Goal: Transaction & Acquisition: Subscribe to service/newsletter

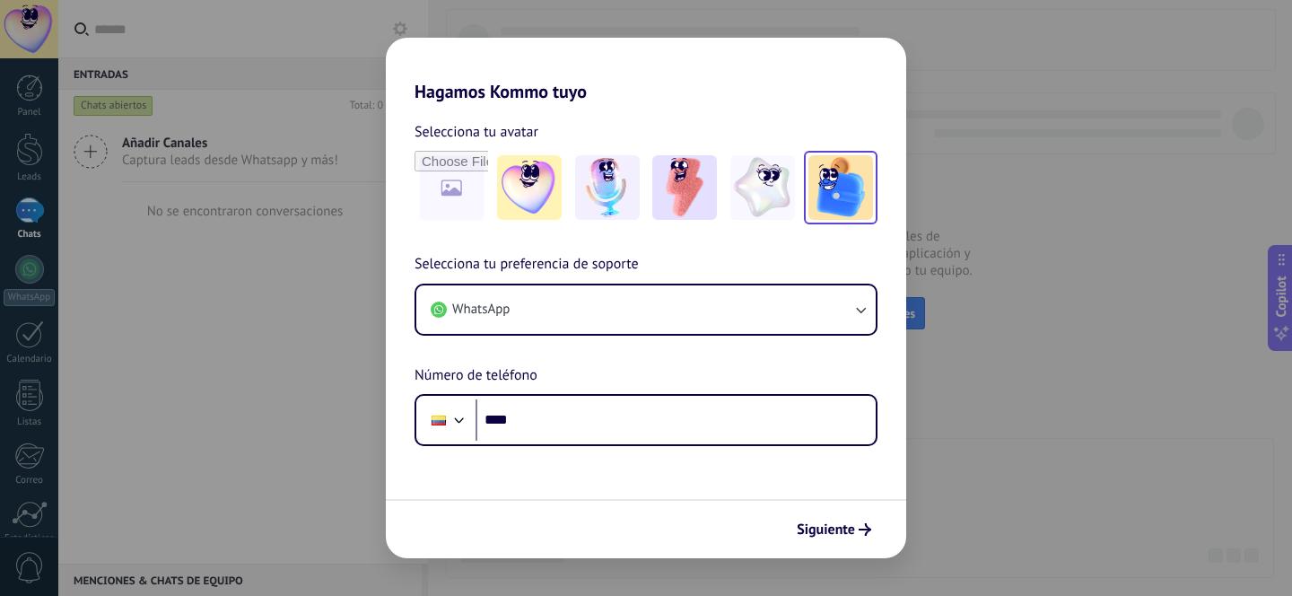
click at [836, 196] on img at bounding box center [840, 187] width 65 height 65
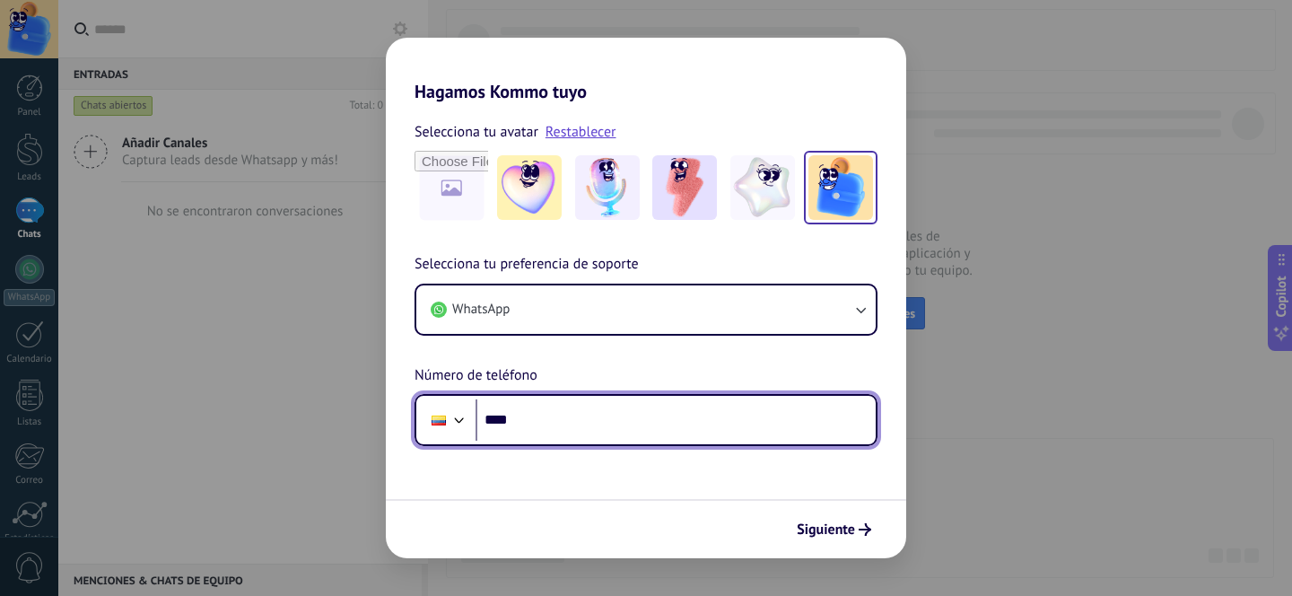
click at [536, 411] on input "****" at bounding box center [675, 419] width 400 height 41
type input "**********"
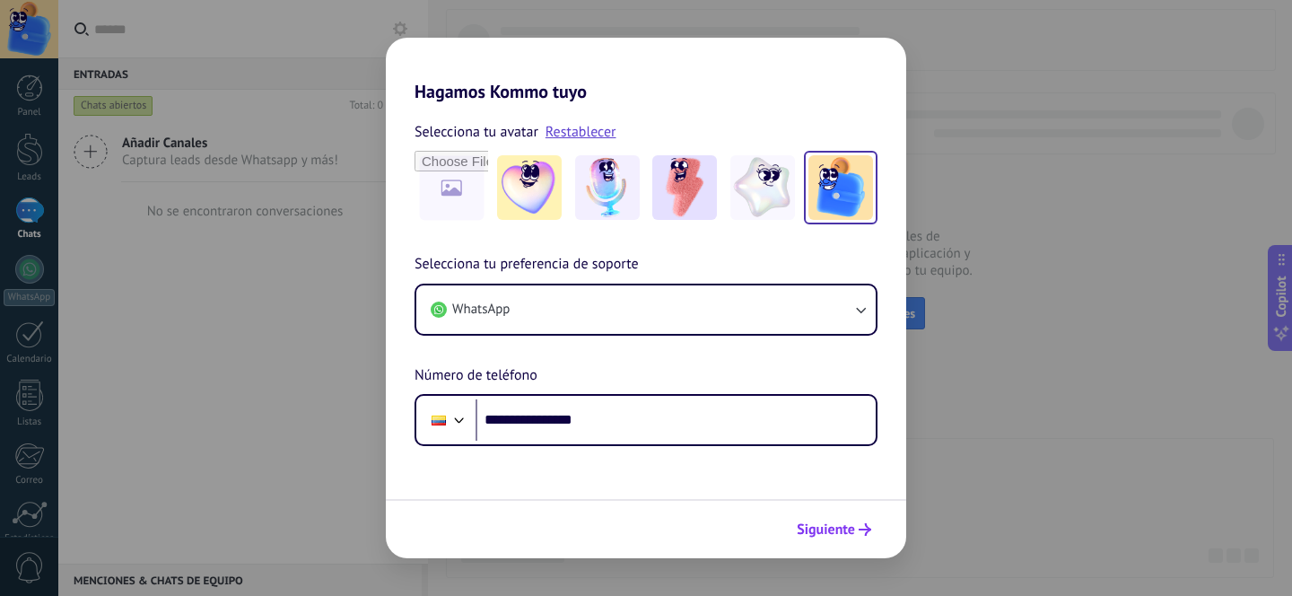
click at [860, 527] on icon "submit" at bounding box center [864, 529] width 13 height 13
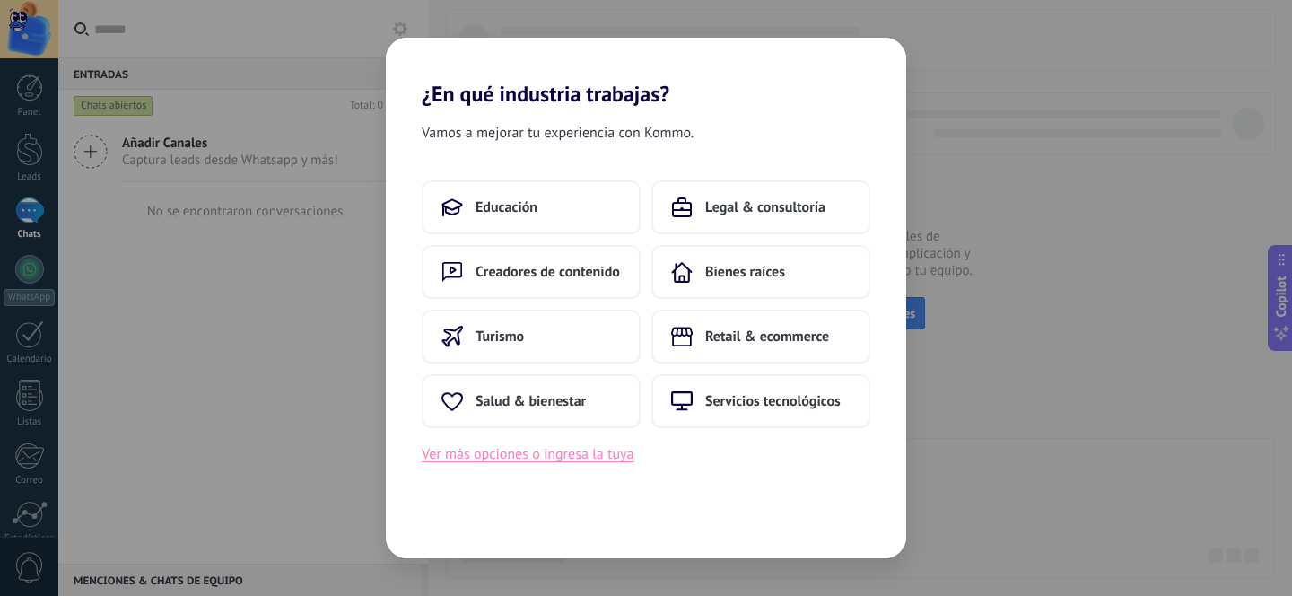
click at [545, 455] on button "Ver más opciones o ingresa la tuya" at bounding box center [528, 453] width 212 height 23
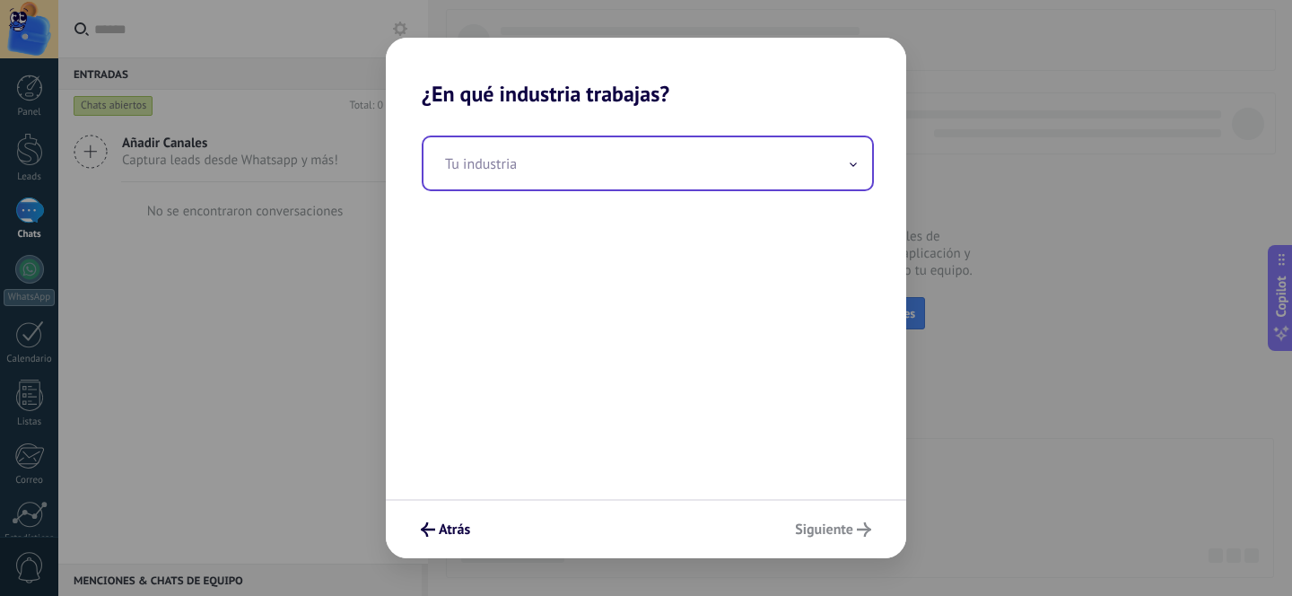
click at [852, 168] on span at bounding box center [853, 163] width 9 height 17
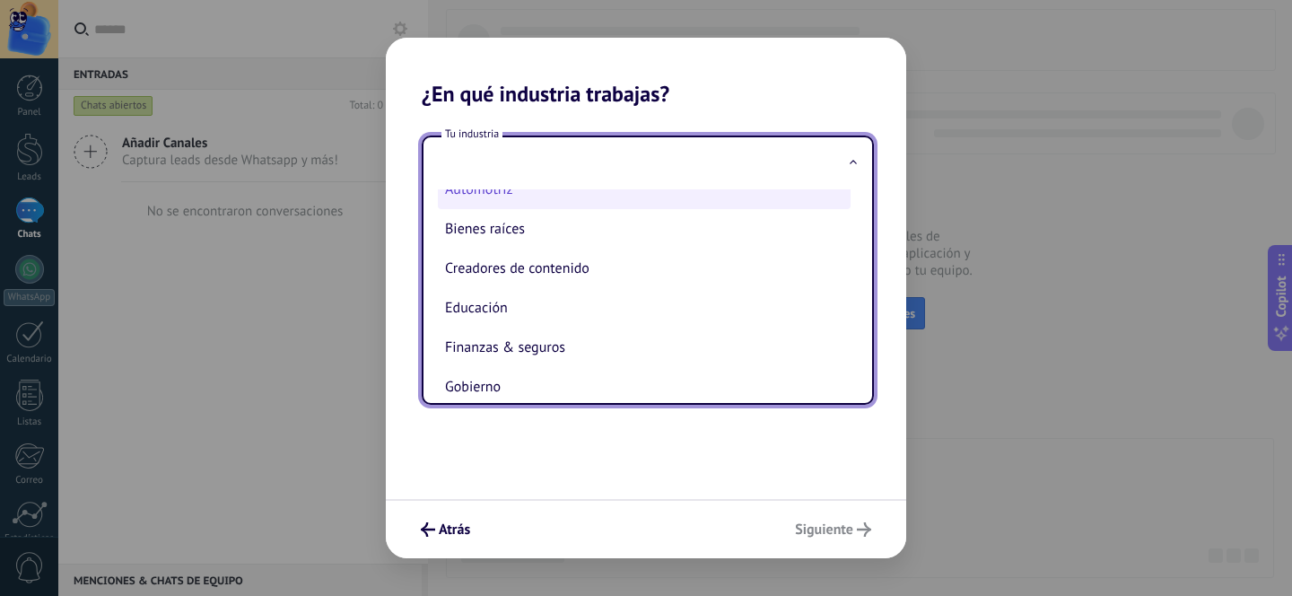
scroll to position [30, 0]
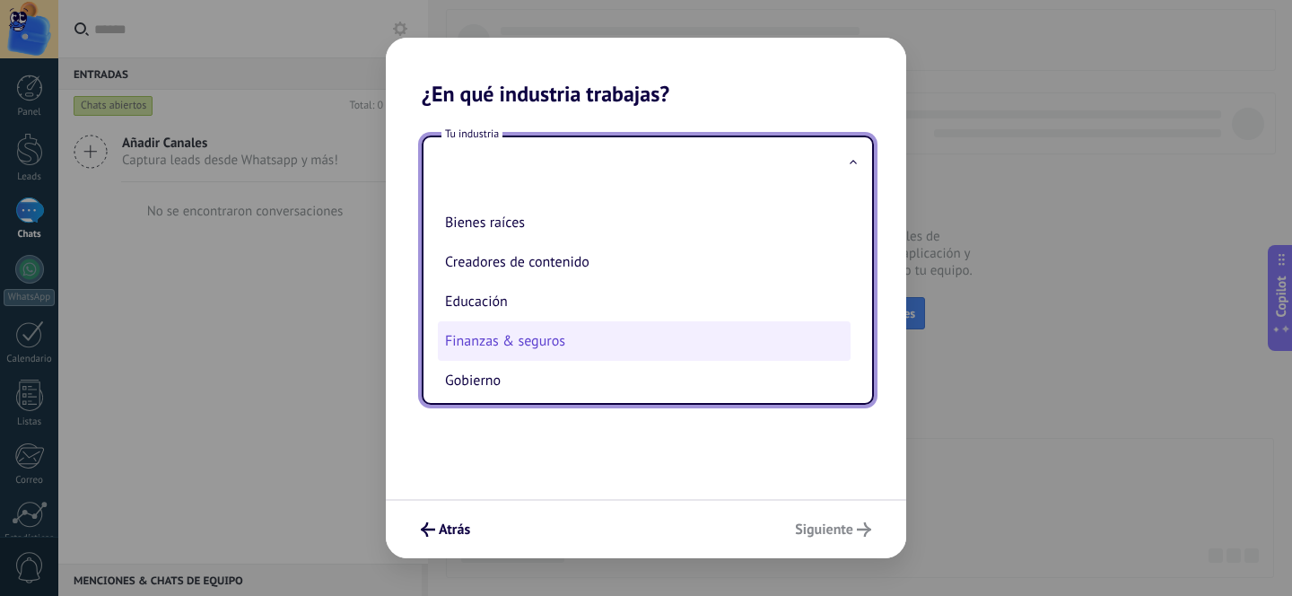
click at [617, 335] on li "Finanzas & seguros" at bounding box center [644, 340] width 413 height 39
type input "**********"
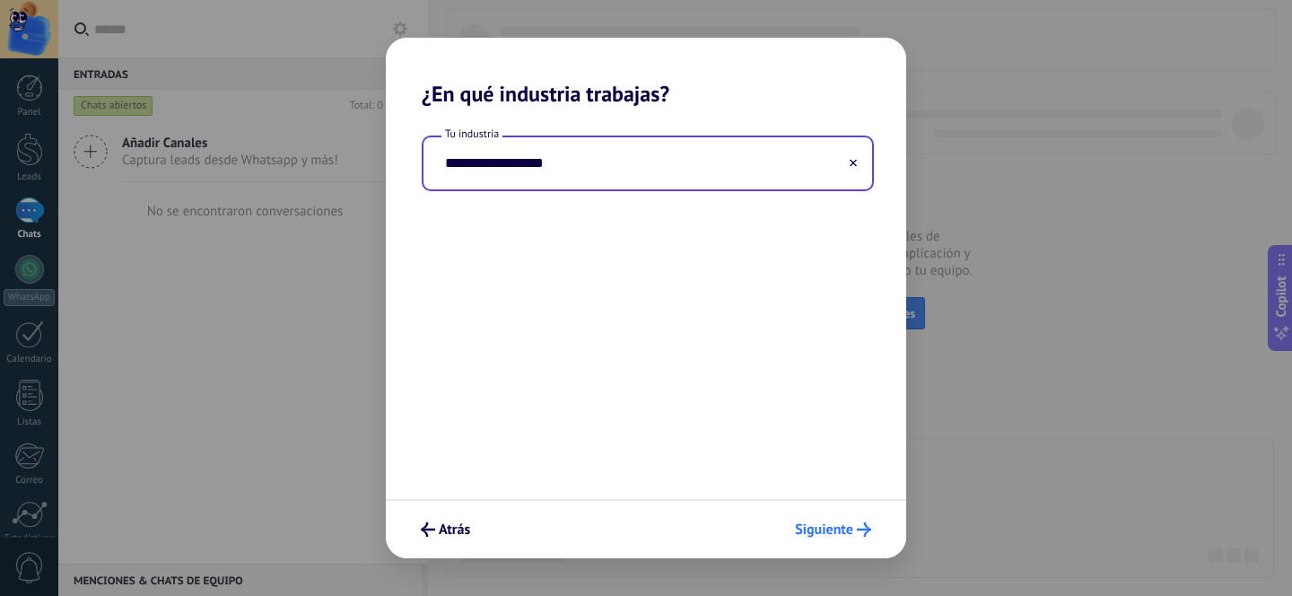
click at [821, 519] on button "Siguiente" at bounding box center [833, 529] width 92 height 31
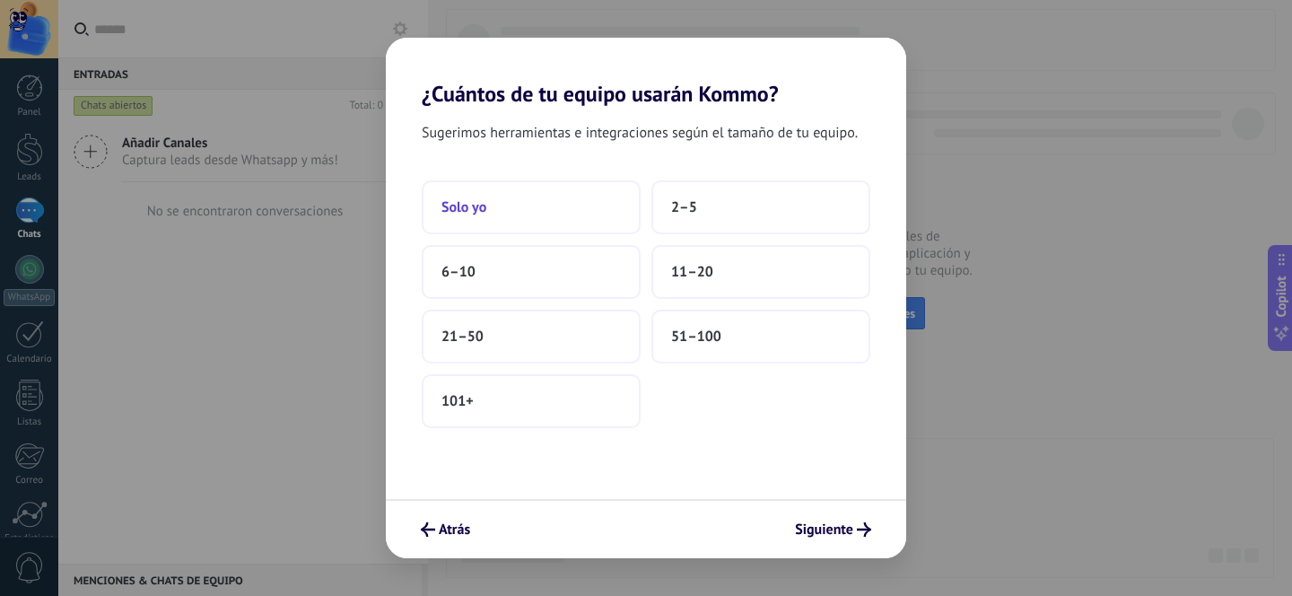
click at [585, 214] on button "Solo yo" at bounding box center [531, 207] width 219 height 54
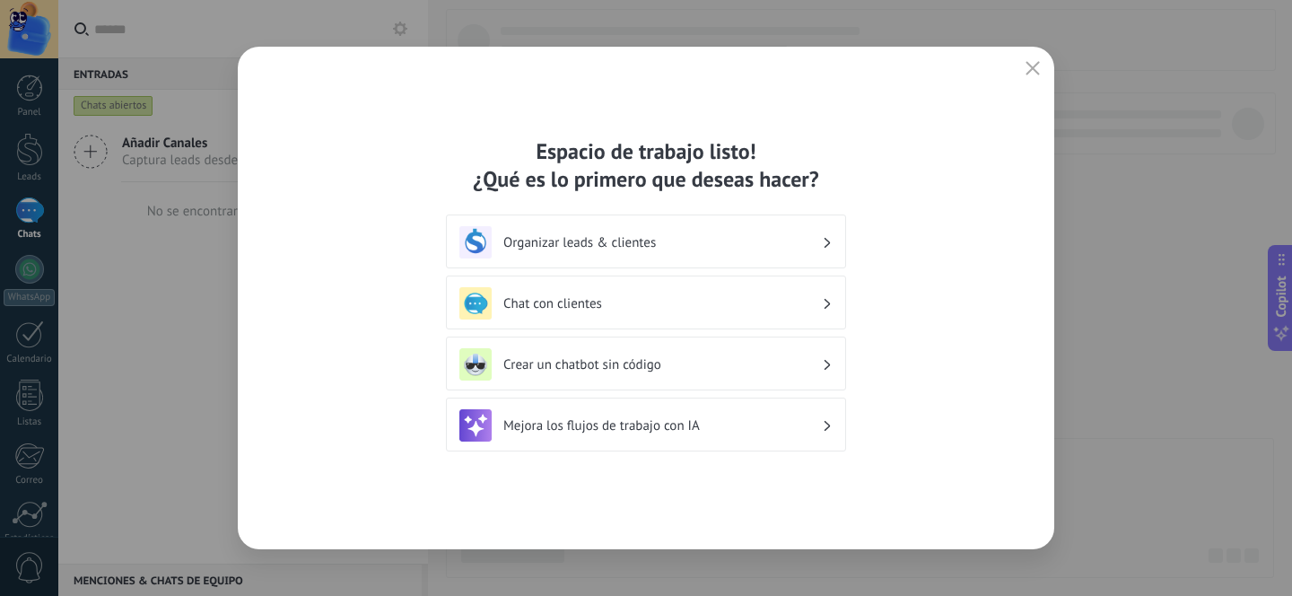
click at [717, 302] on h3 "Chat con clientes" at bounding box center [662, 303] width 318 height 17
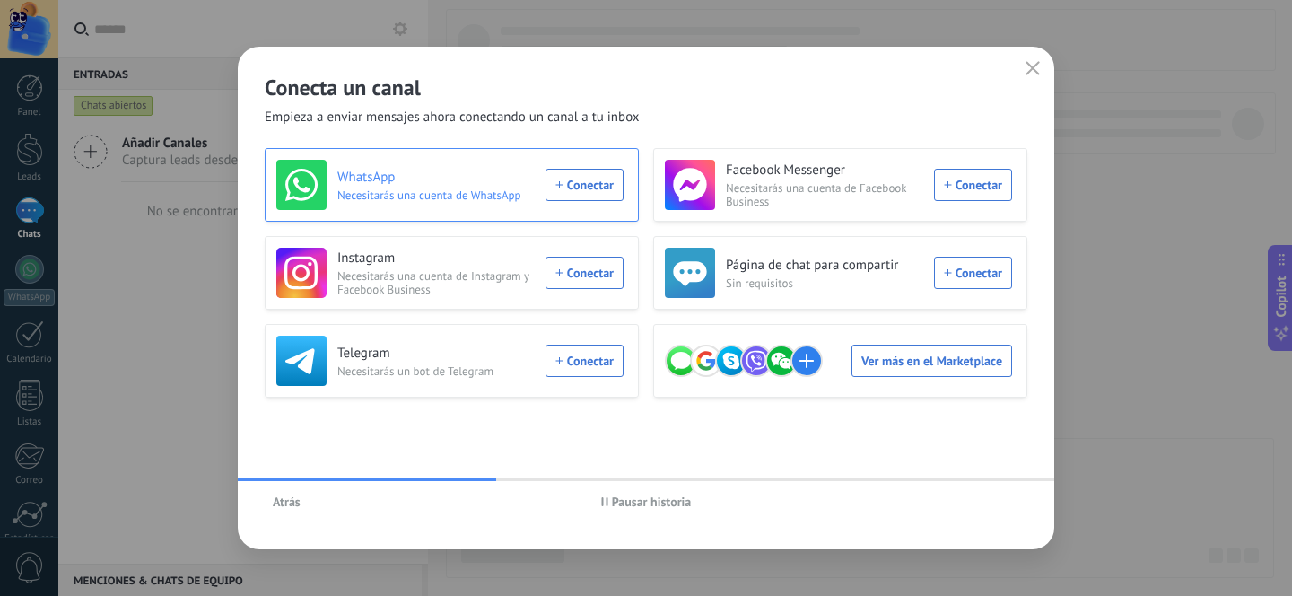
click at [591, 174] on div "WhatsApp Necesitarás una cuenta de WhatsApp Conectar" at bounding box center [449, 185] width 347 height 50
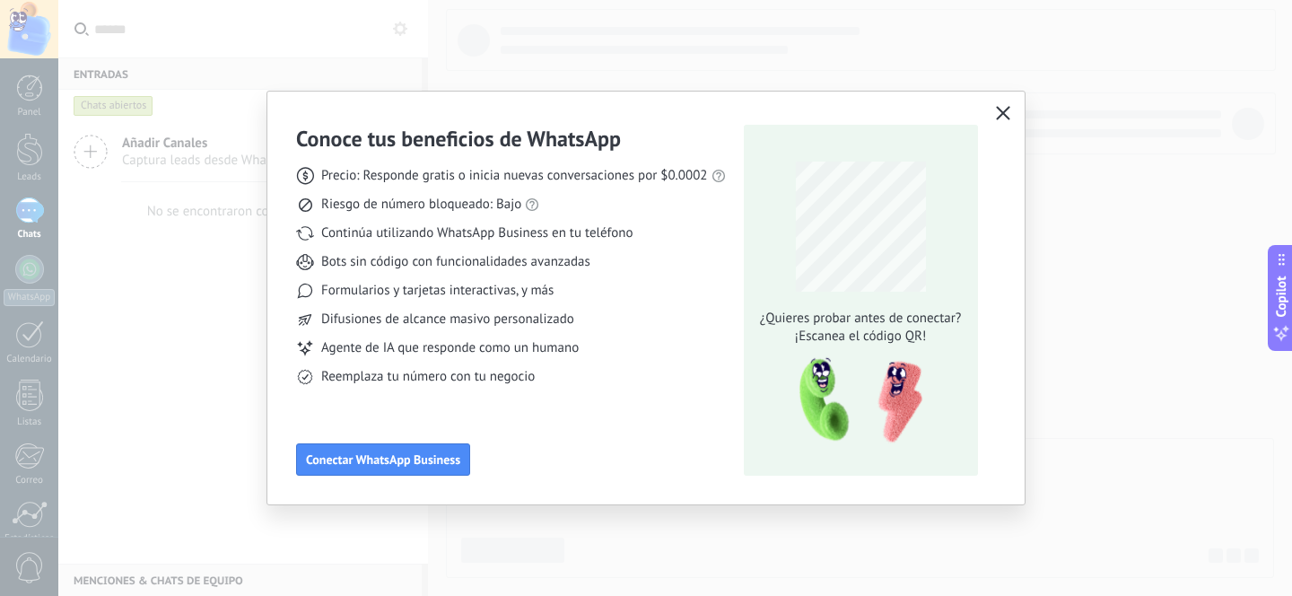
click at [999, 110] on use "button" at bounding box center [1002, 112] width 13 height 13
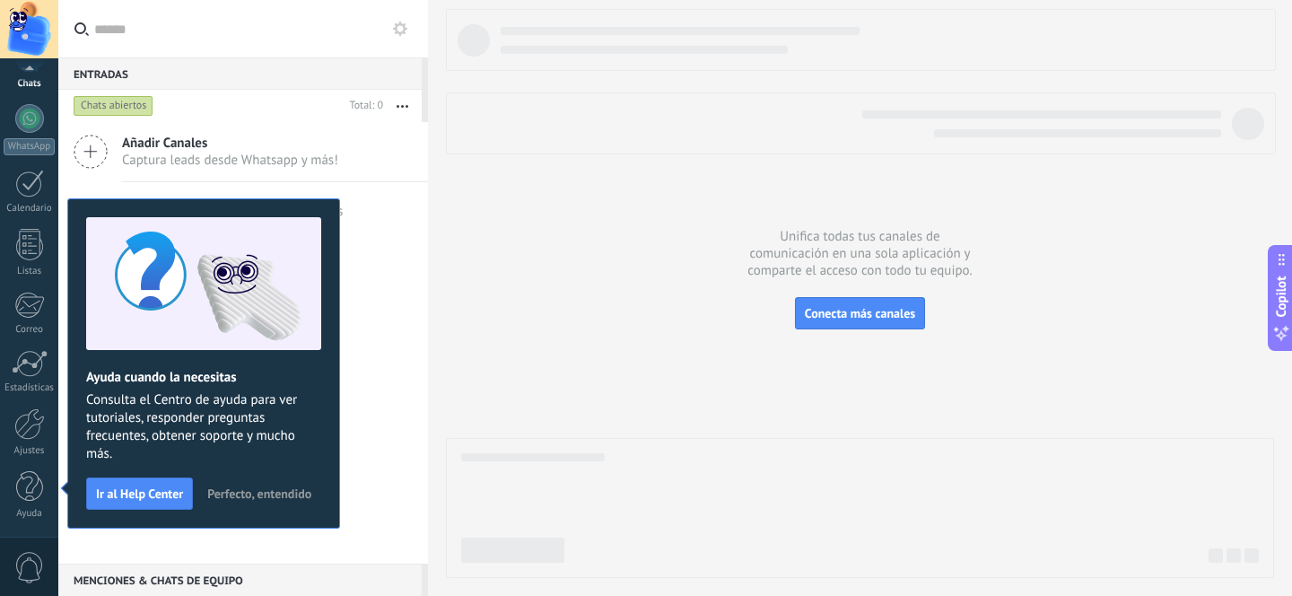
scroll to position [0, 0]
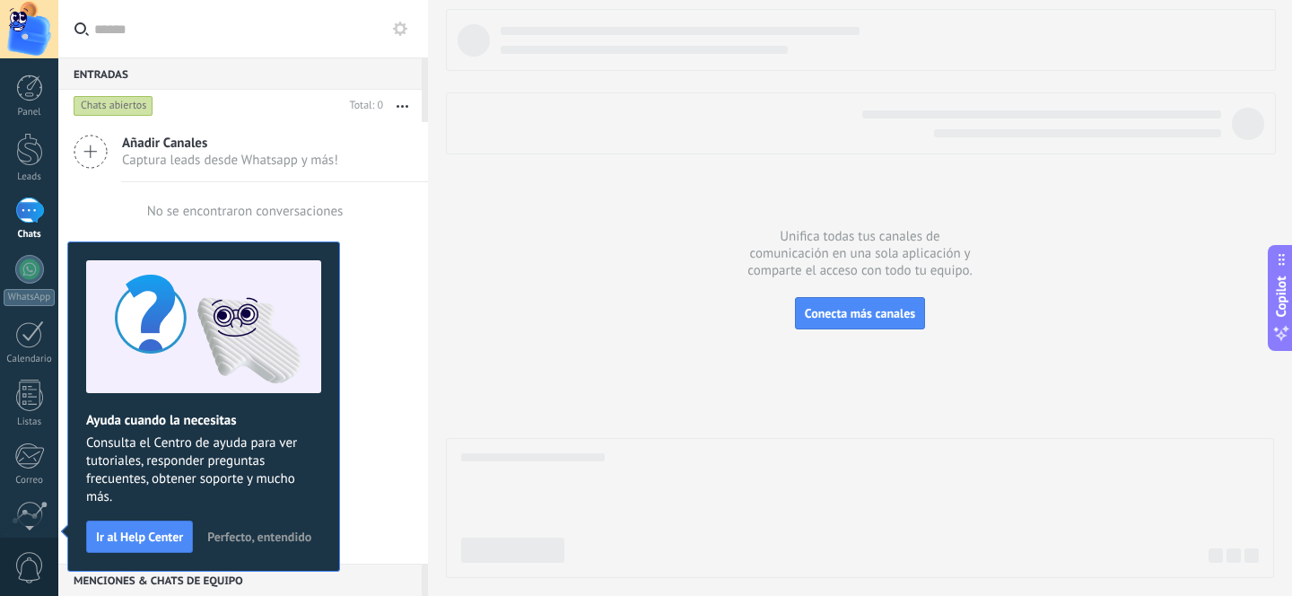
click at [442, 393] on div "Unifica todas tus canales de comunicación en una sola aplicación y comparte el …" at bounding box center [860, 298] width 864 height 596
click at [329, 172] on div "Añadir Canales Captura leads desde Whatsapp y más!" at bounding box center [243, 152] width 370 height 60
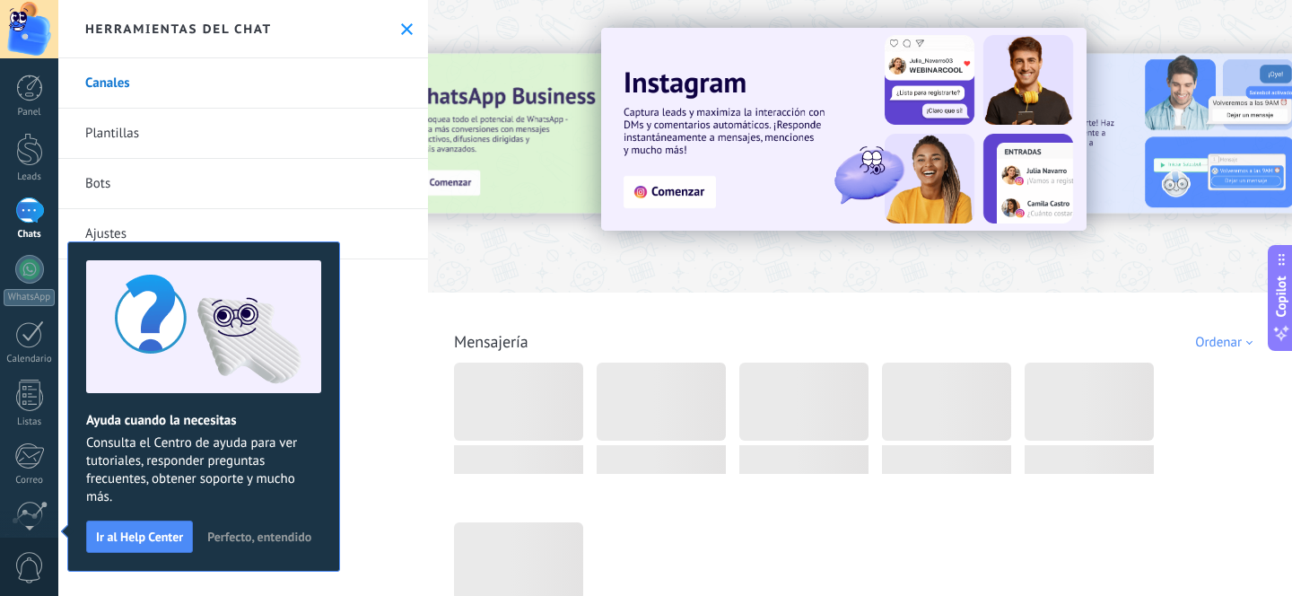
click at [403, 32] on use at bounding box center [407, 29] width 12 height 12
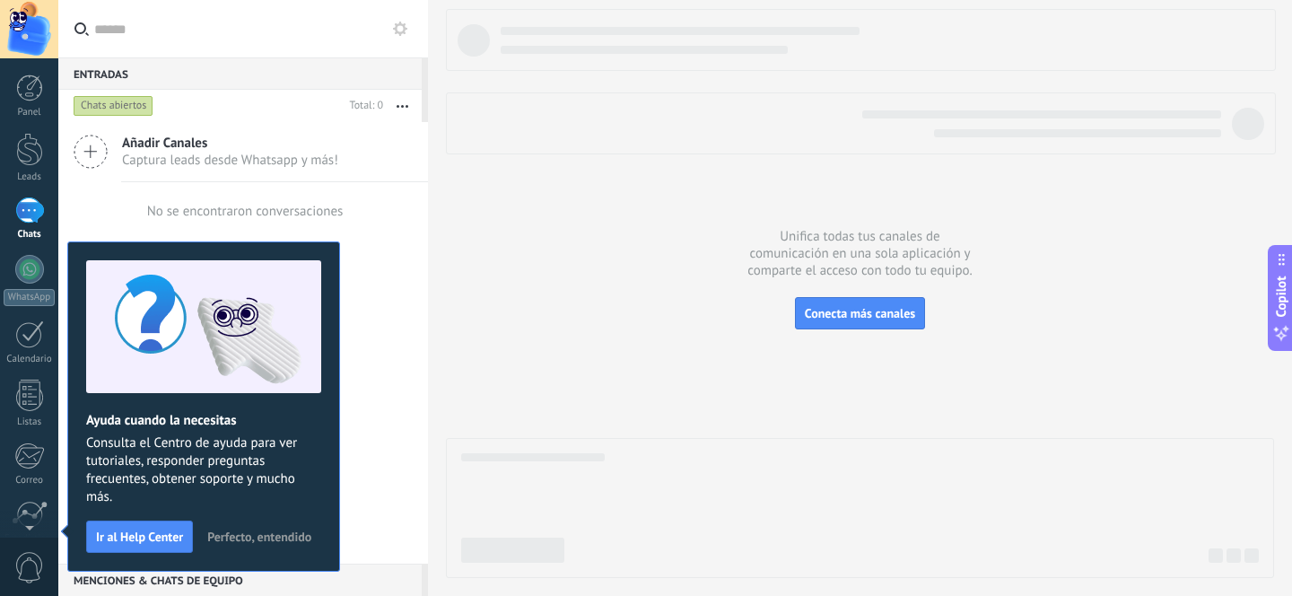
click at [230, 530] on span "Perfecto, entendido" at bounding box center [259, 536] width 104 height 13
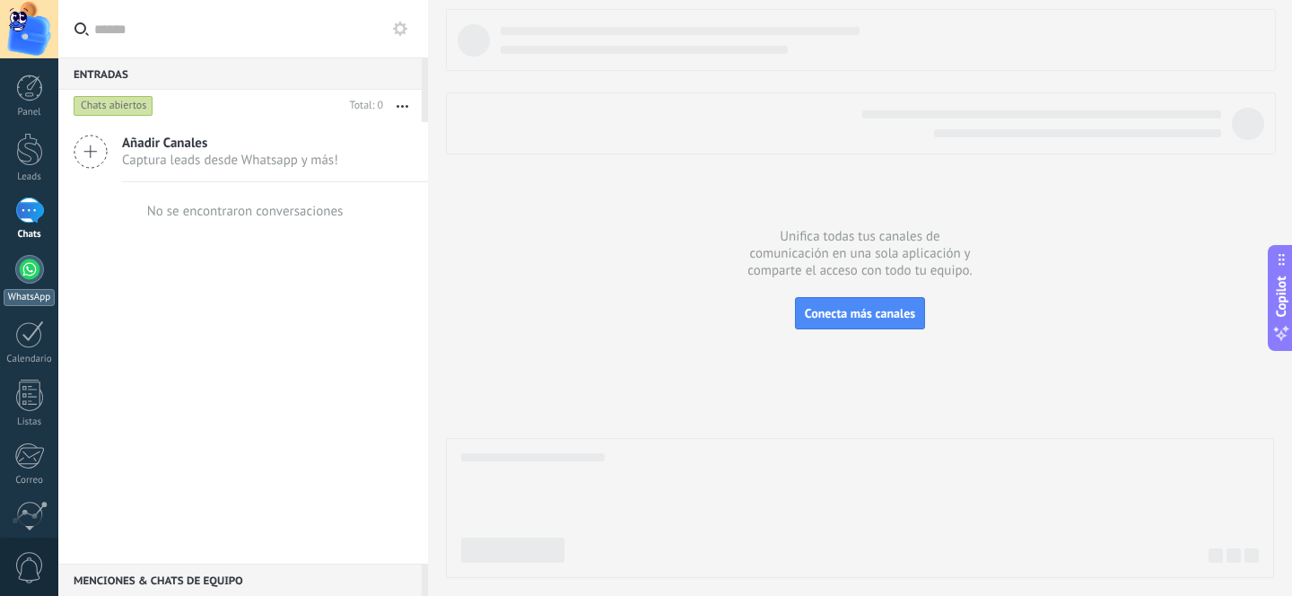
click at [29, 277] on div at bounding box center [29, 269] width 29 height 29
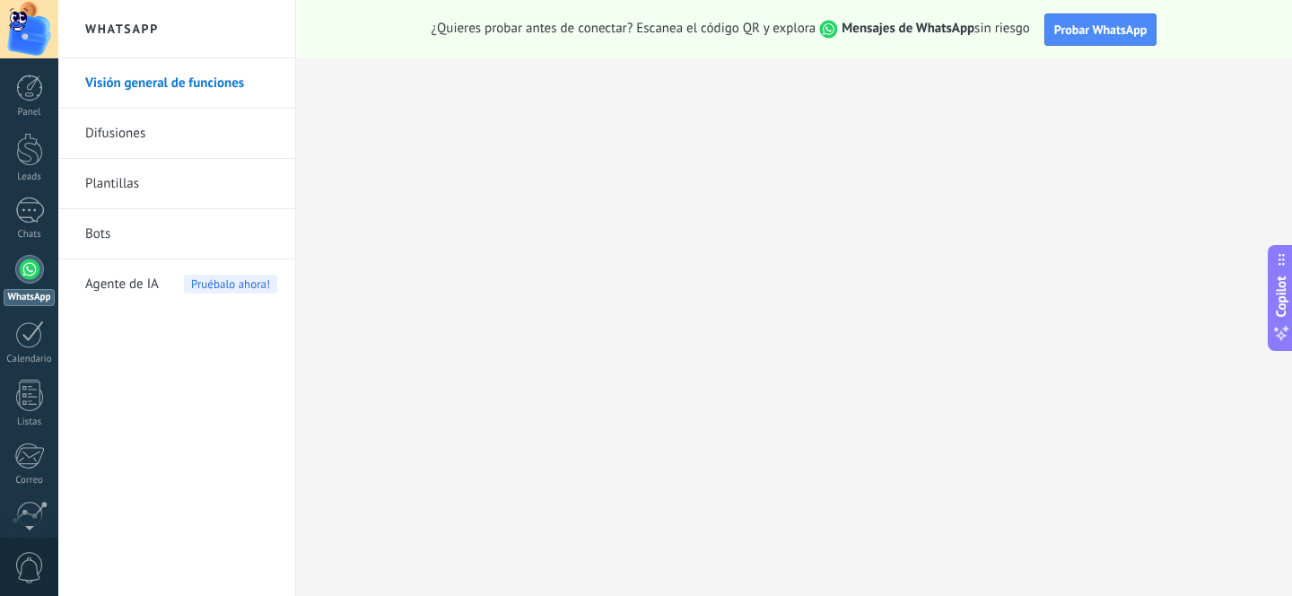
click at [127, 132] on link "Difusiones" at bounding box center [181, 134] width 192 height 50
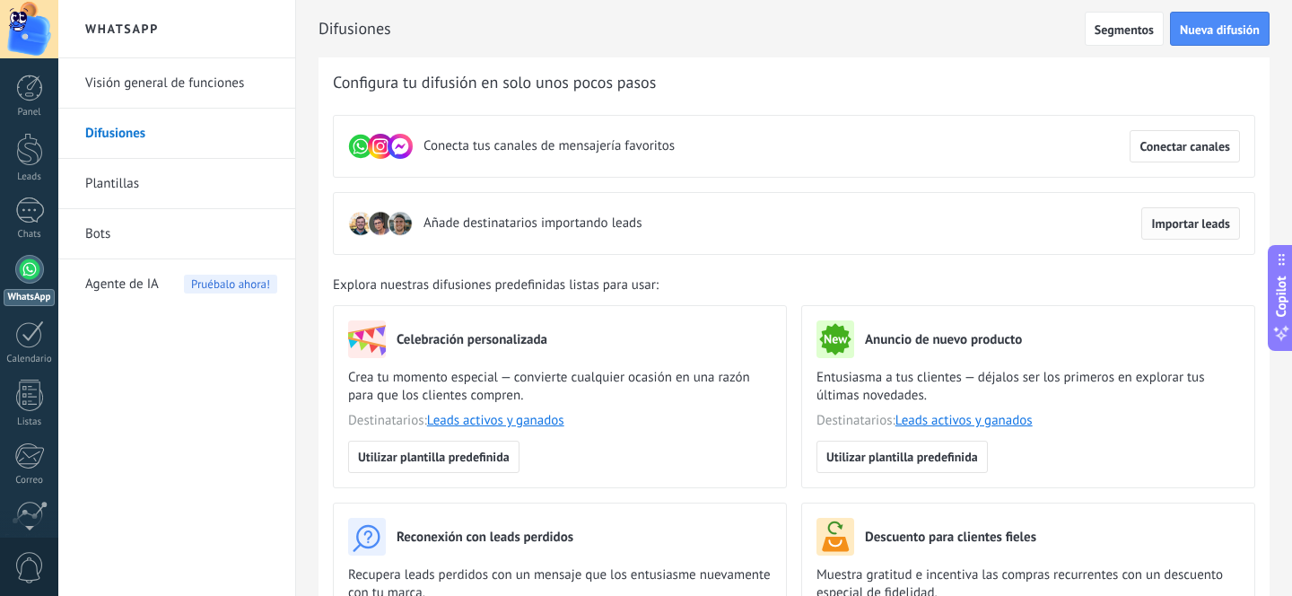
click at [1159, 226] on span "Importar leads" at bounding box center [1190, 223] width 79 height 13
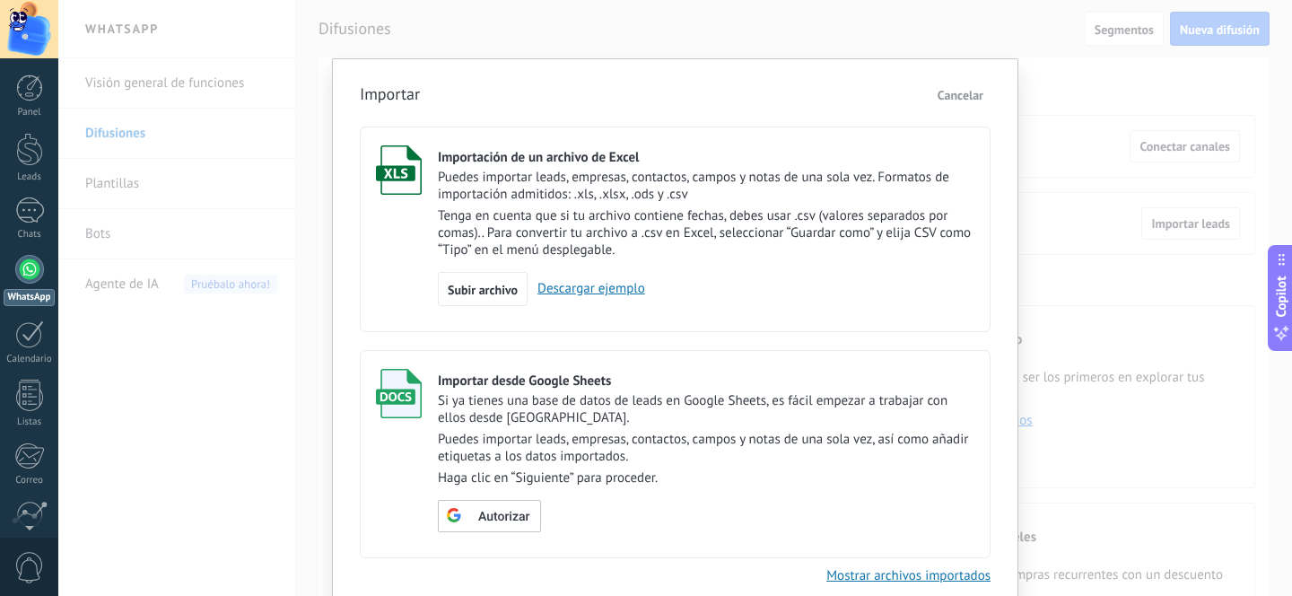
click at [599, 295] on link "Descargar ejemplo" at bounding box center [586, 288] width 118 height 17
click at [258, 463] on div "Importar Cancelar Importación de un archivo de Excel Puedes importar leads, emp…" at bounding box center [674, 298] width 1233 height 596
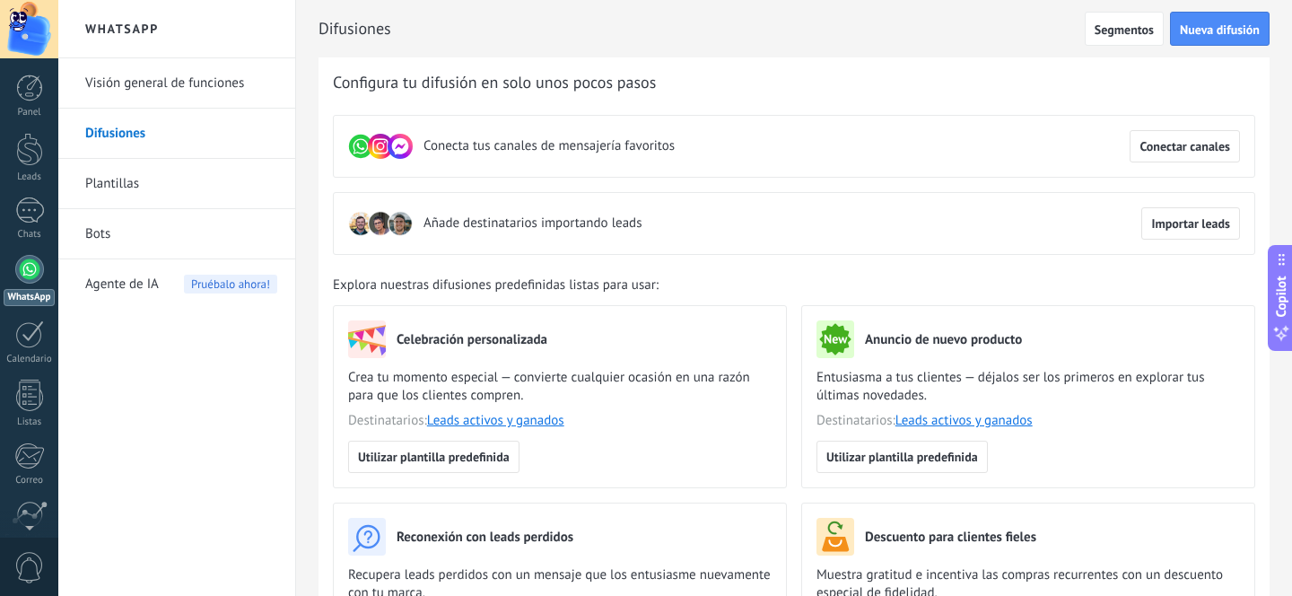
click at [111, 189] on link "Plantillas" at bounding box center [181, 184] width 192 height 50
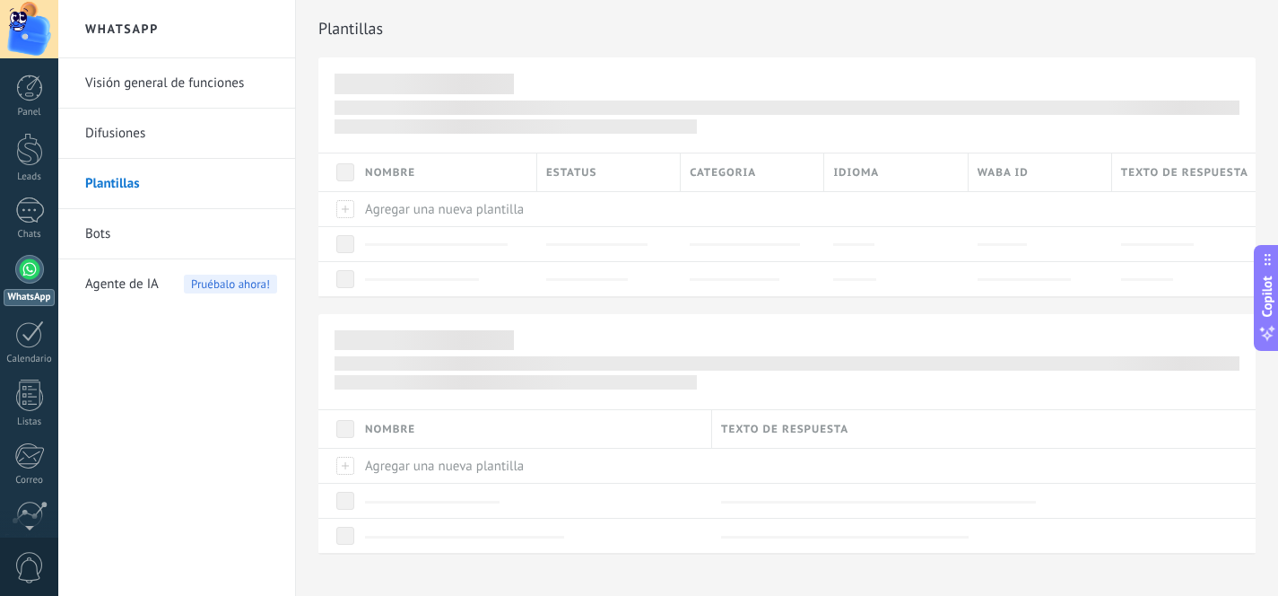
click at [117, 74] on link "Visión general de funciones" at bounding box center [181, 83] width 192 height 50
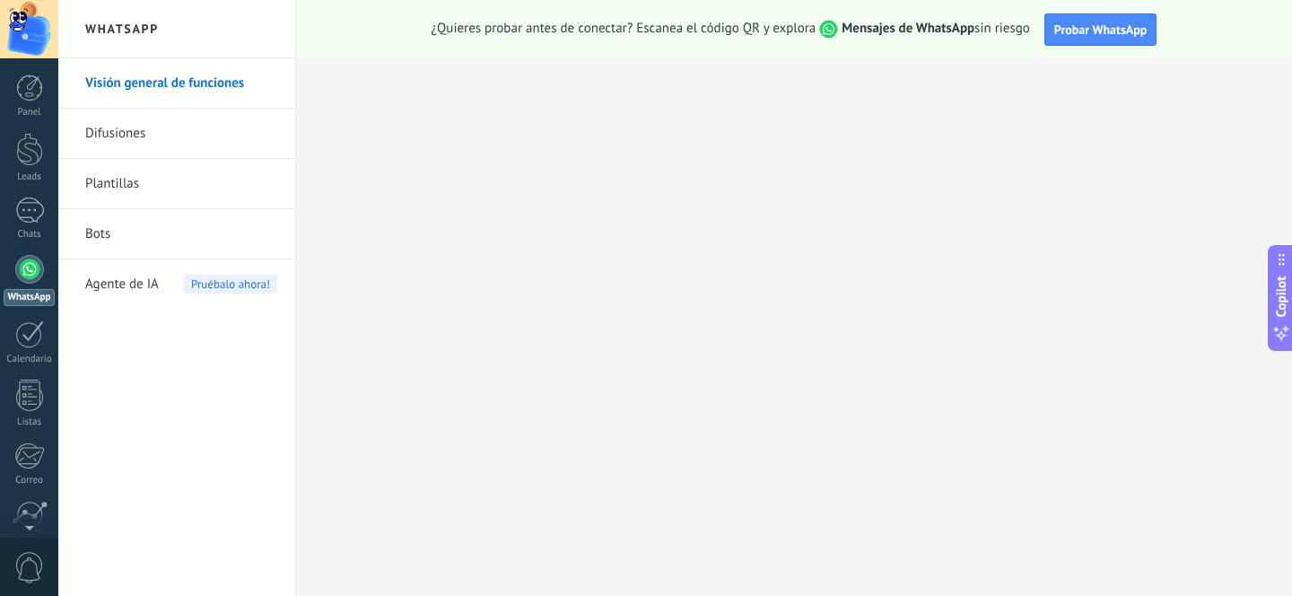
click at [112, 186] on link "Plantillas" at bounding box center [181, 184] width 192 height 50
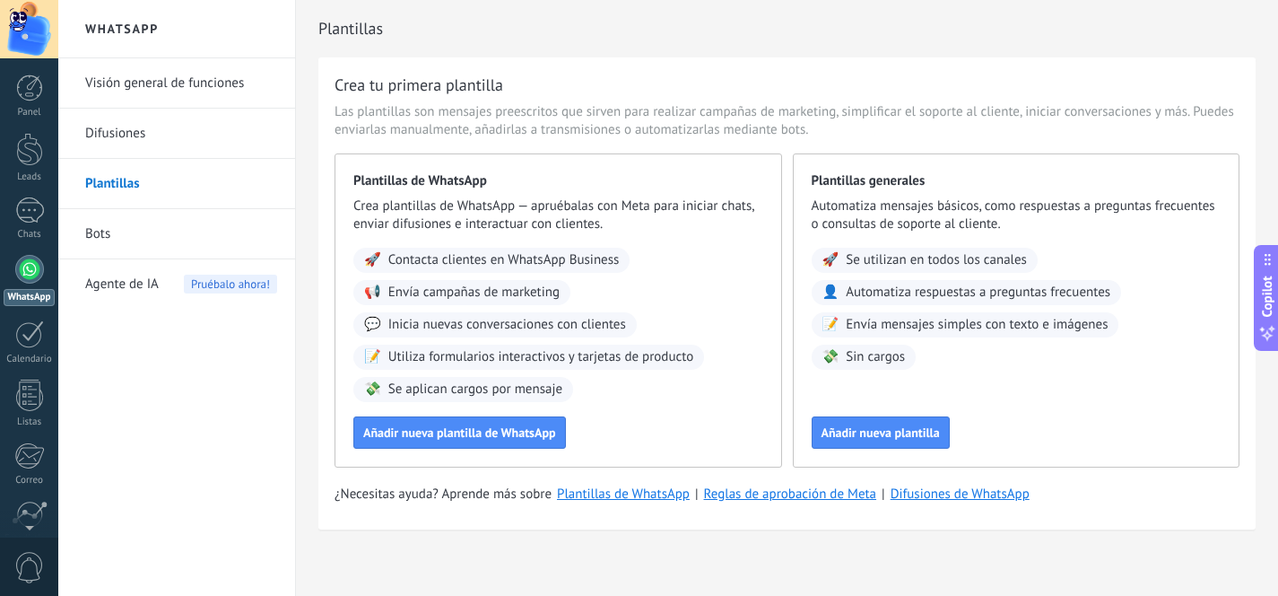
click at [123, 287] on span "Agente de IA" at bounding box center [122, 284] width 74 height 50
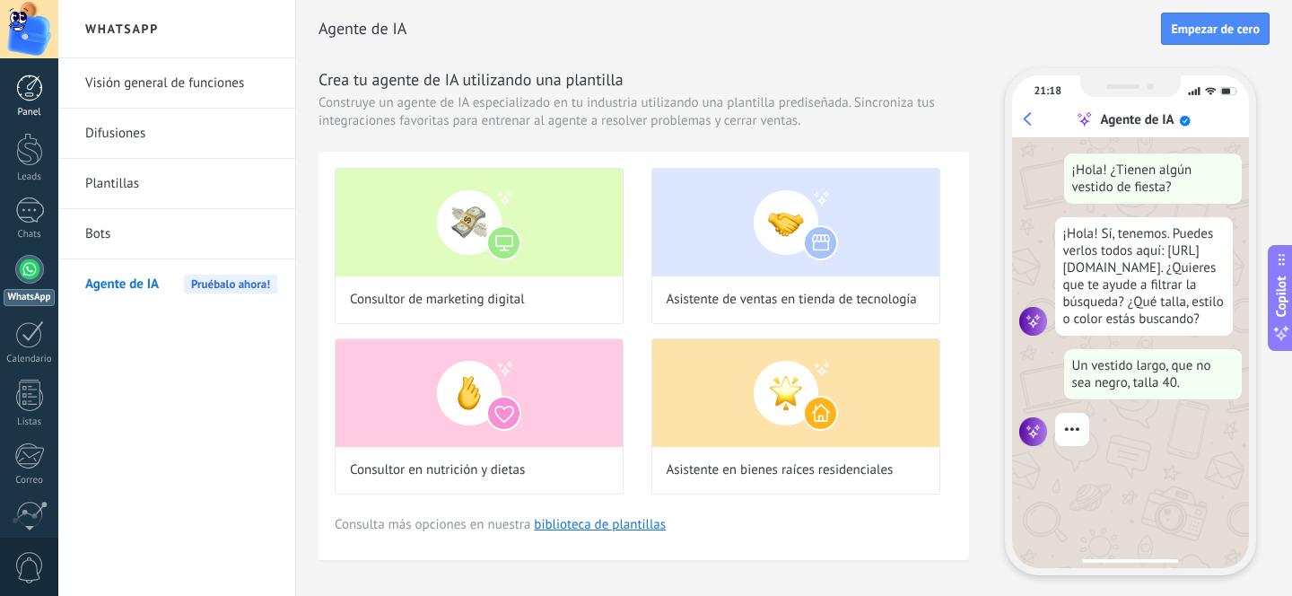
click at [20, 97] on div at bounding box center [29, 87] width 27 height 27
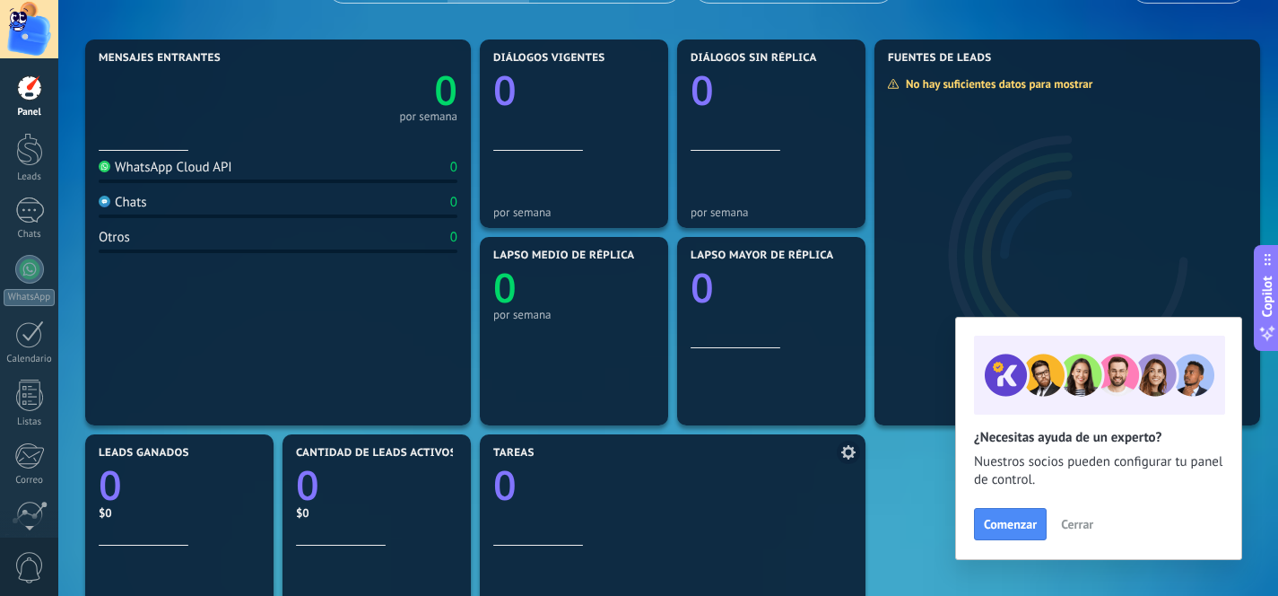
scroll to position [83, 0]
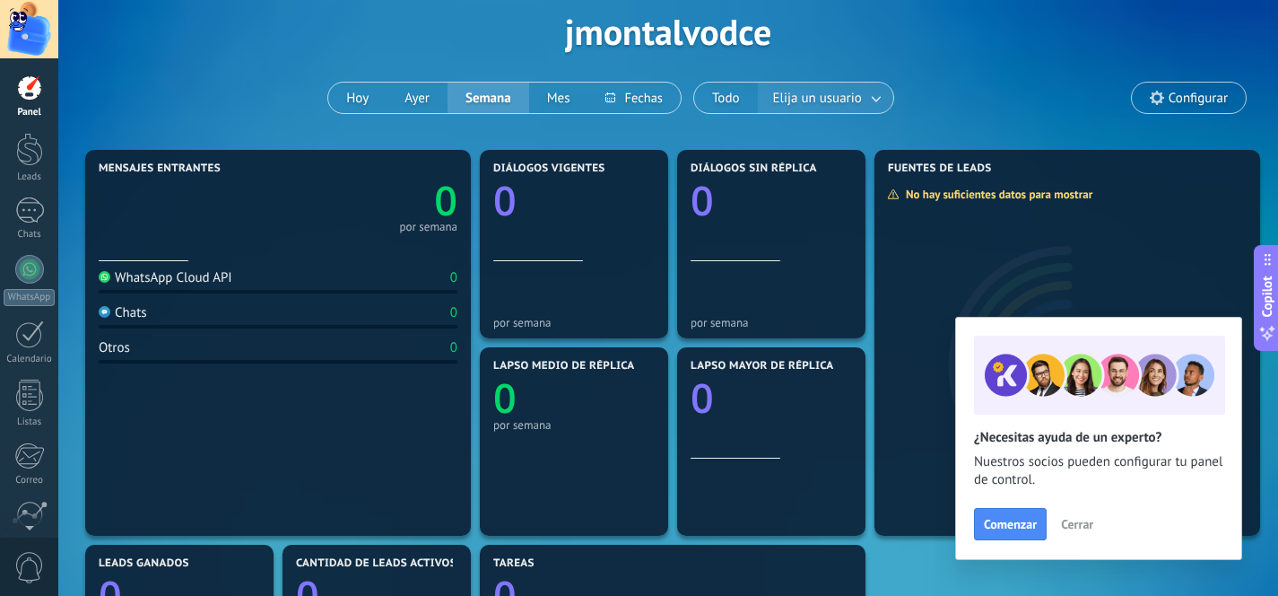
click at [844, 99] on span "Elija un usuario" at bounding box center [818, 98] width 96 height 24
click at [357, 101] on button "Hoy" at bounding box center [357, 98] width 58 height 31
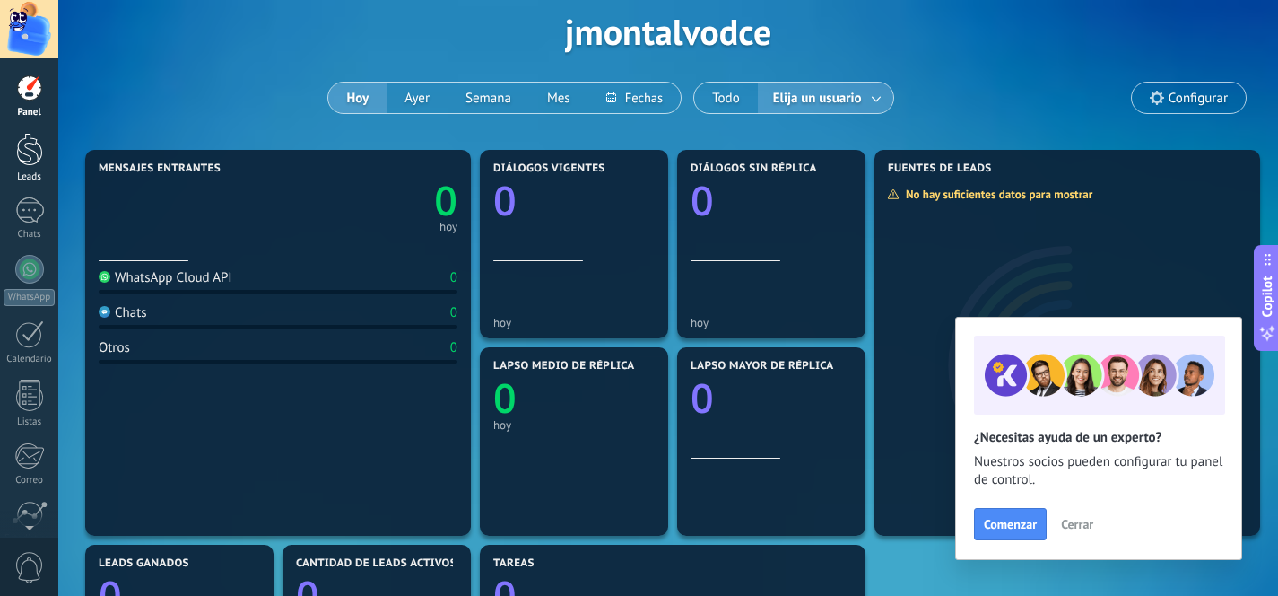
click at [27, 150] on div at bounding box center [29, 149] width 27 height 33
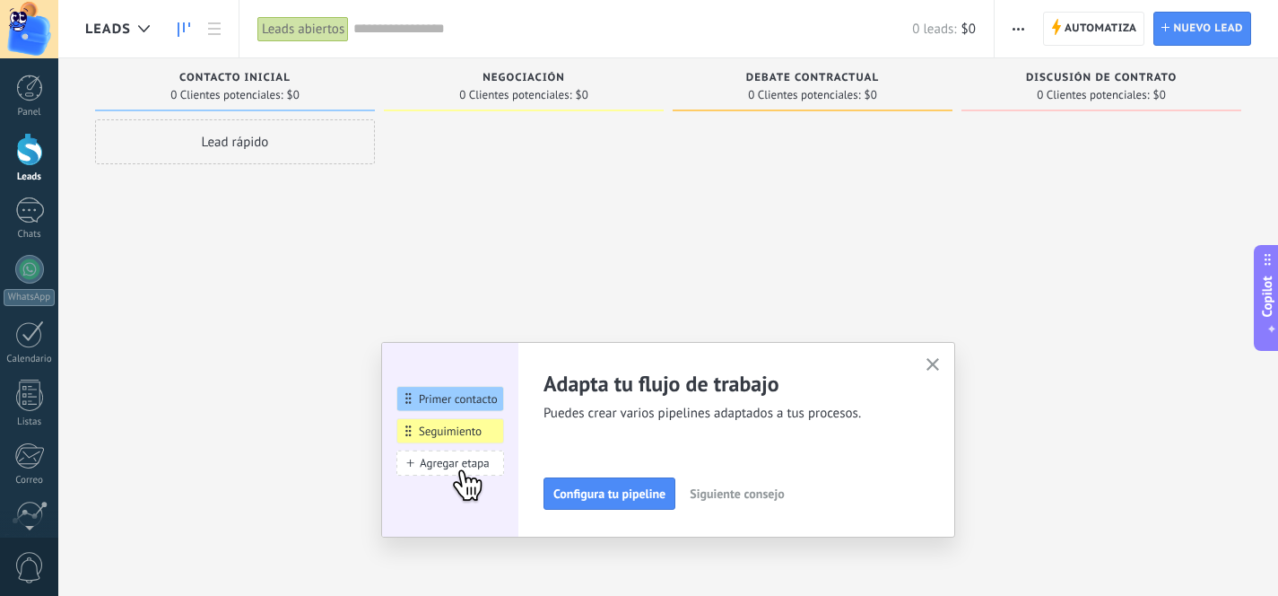
click at [250, 148] on div "Lead rápido" at bounding box center [235, 141] width 280 height 45
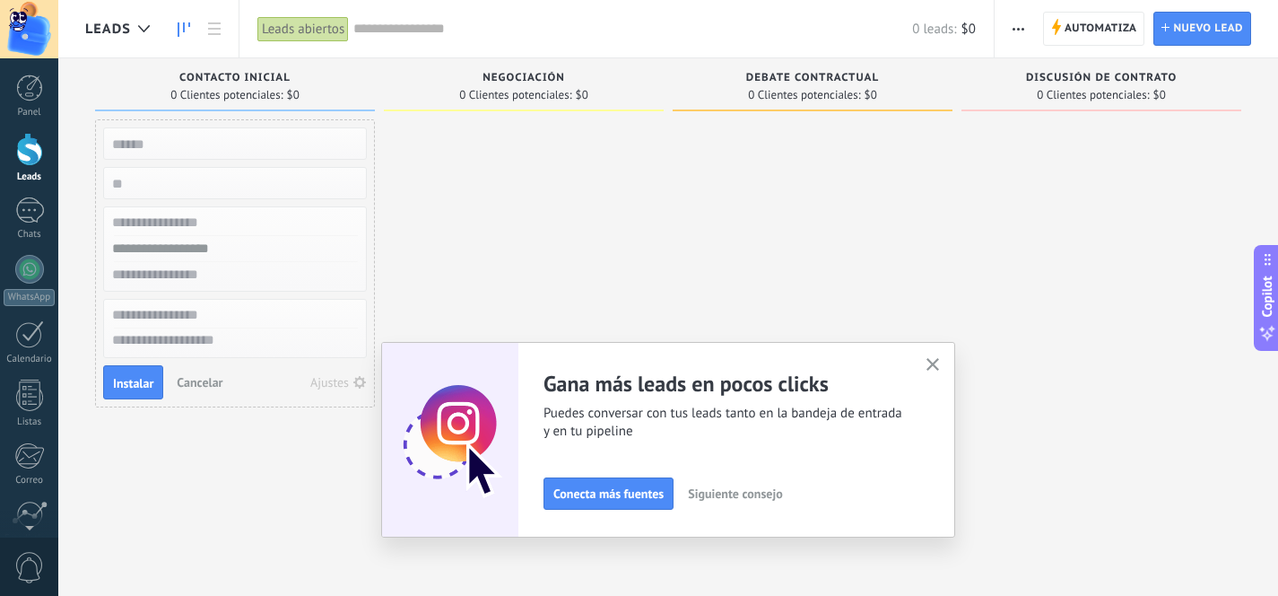
click at [200, 322] on input "text" at bounding box center [233, 315] width 262 height 26
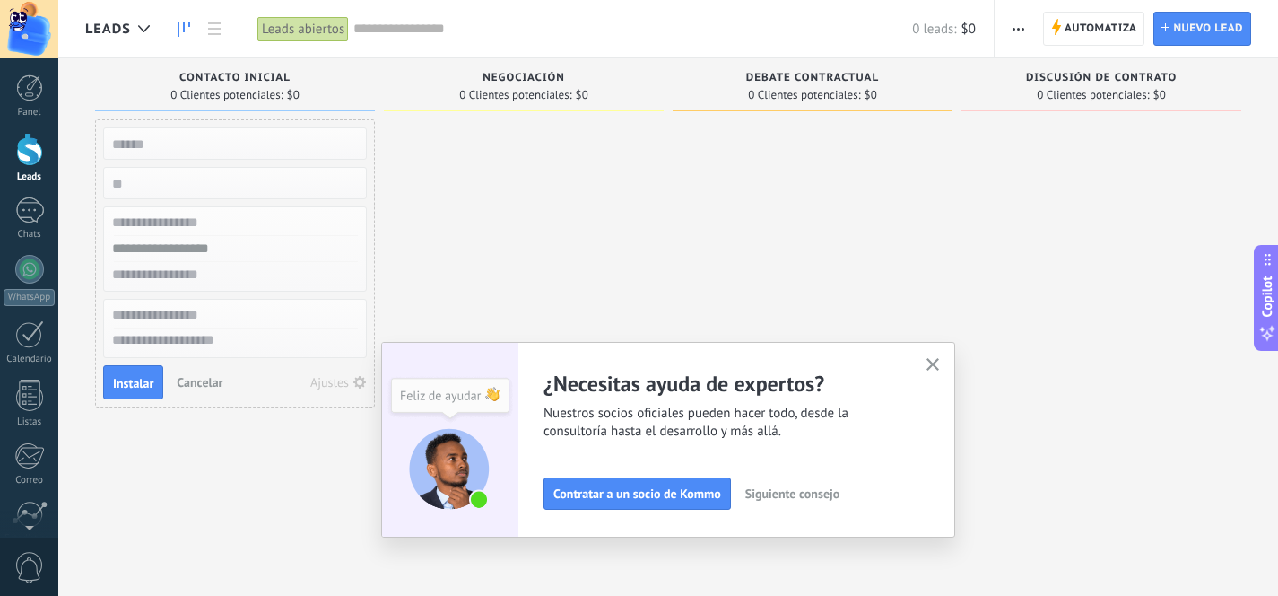
click at [210, 158] on div at bounding box center [235, 143] width 264 height 32
click at [184, 180] on input "numeric" at bounding box center [233, 182] width 262 height 25
click at [937, 361] on icon "button" at bounding box center [933, 364] width 13 height 13
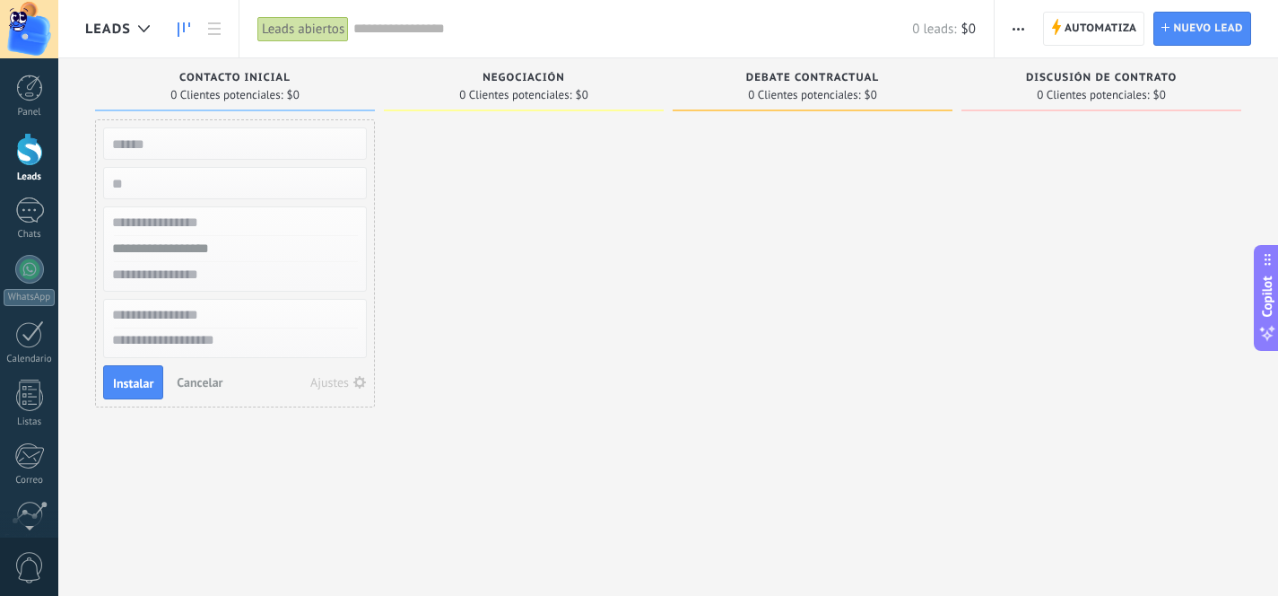
click at [1269, 271] on div "Copilot" at bounding box center [1268, 298] width 19 height 91
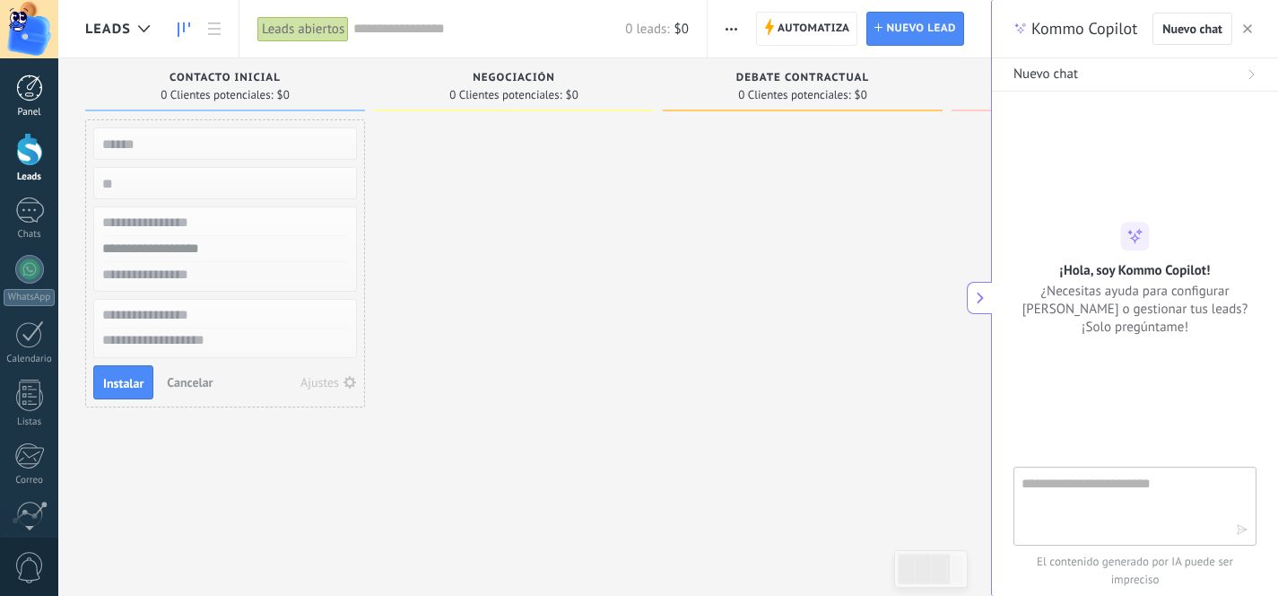
click at [22, 90] on div at bounding box center [29, 87] width 27 height 27
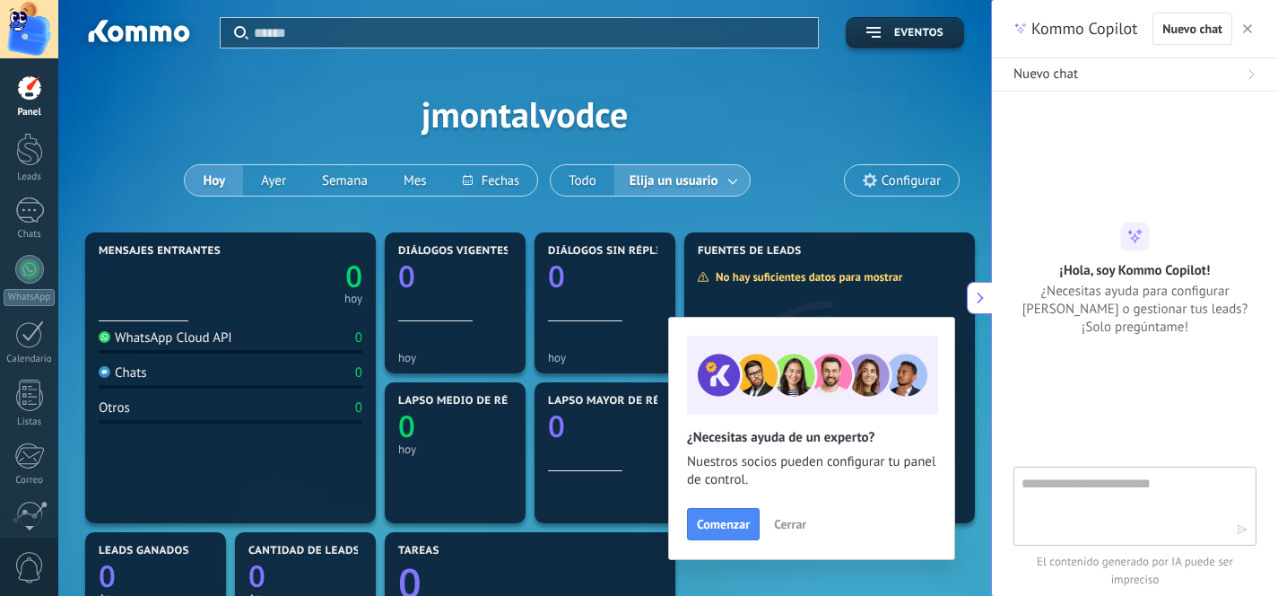
click at [1068, 483] on textarea at bounding box center [1123, 505] width 202 height 65
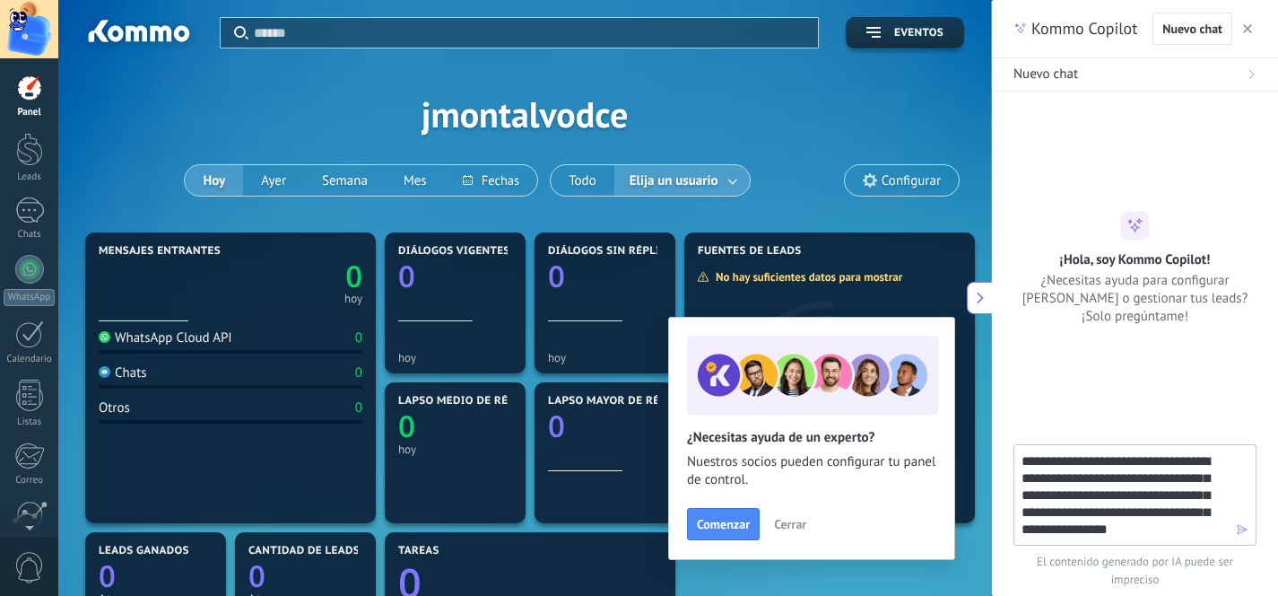
type textarea "**********"
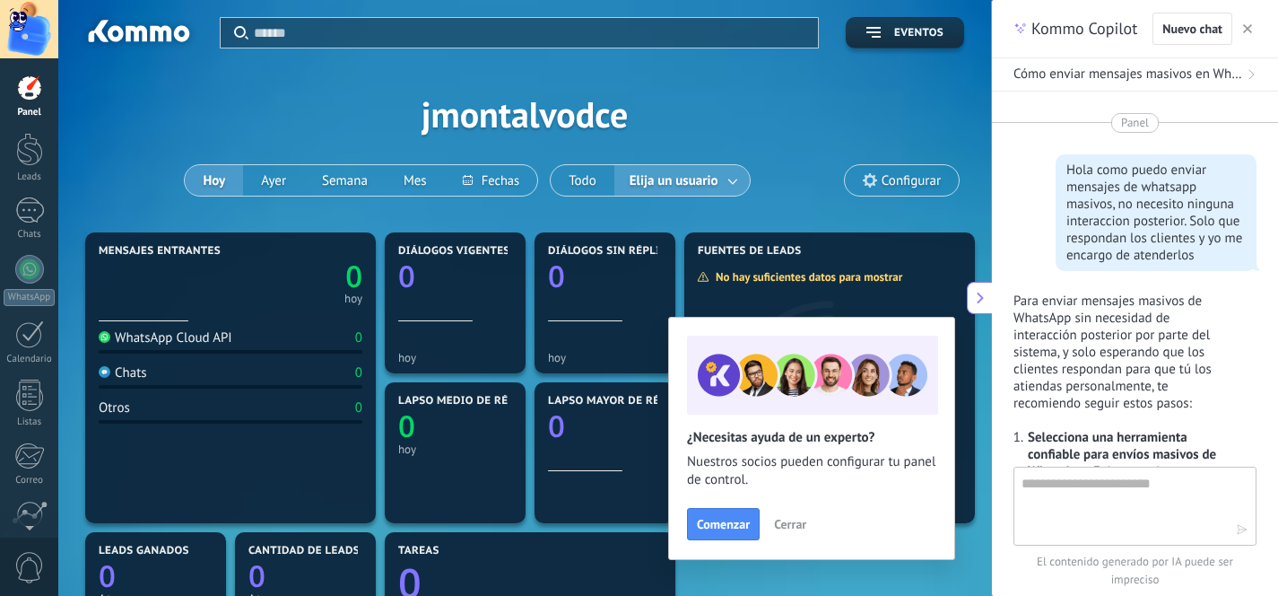
scroll to position [1330, 0]
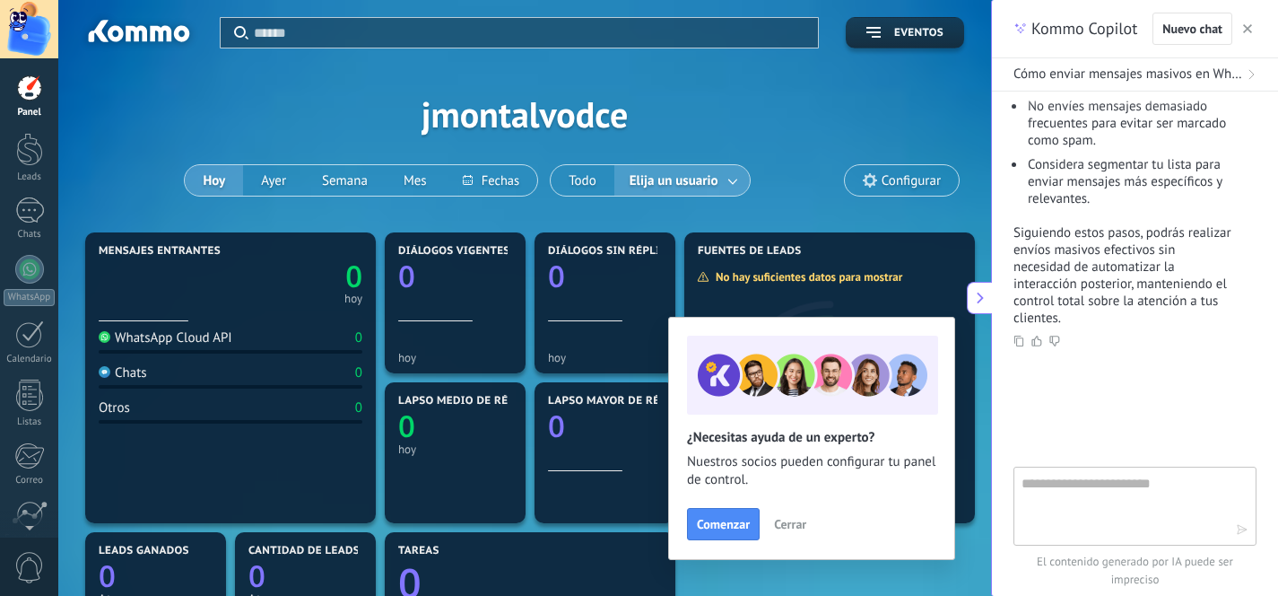
click at [787, 518] on span "Cerrar" at bounding box center [790, 524] width 32 height 13
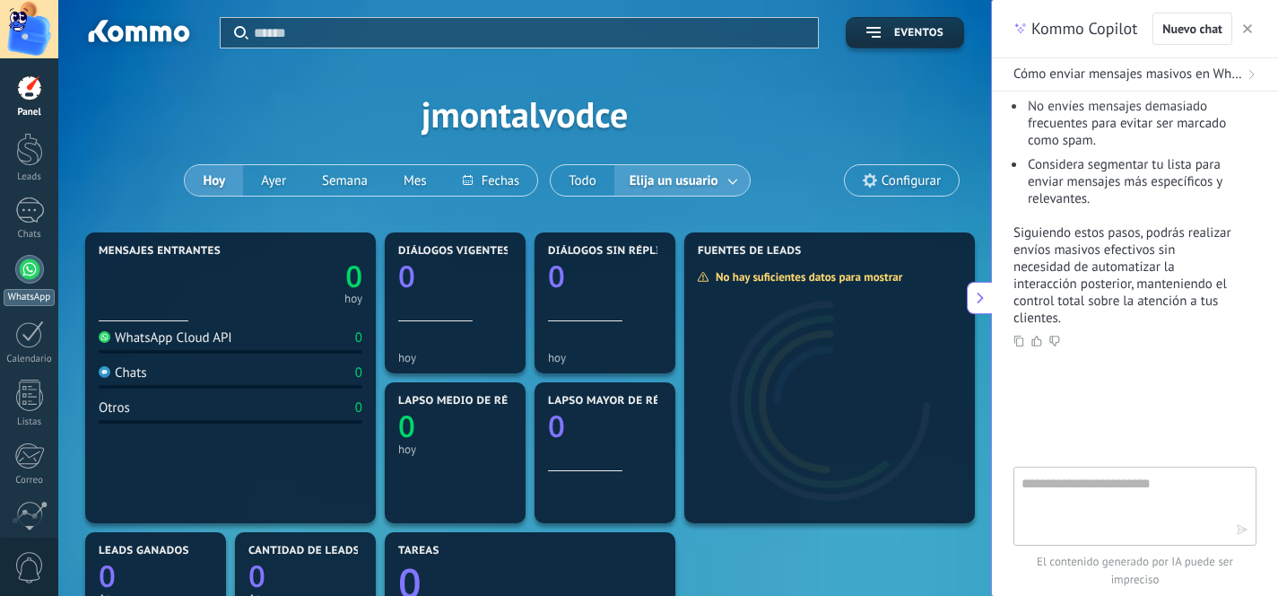
click at [17, 273] on div at bounding box center [29, 269] width 29 height 29
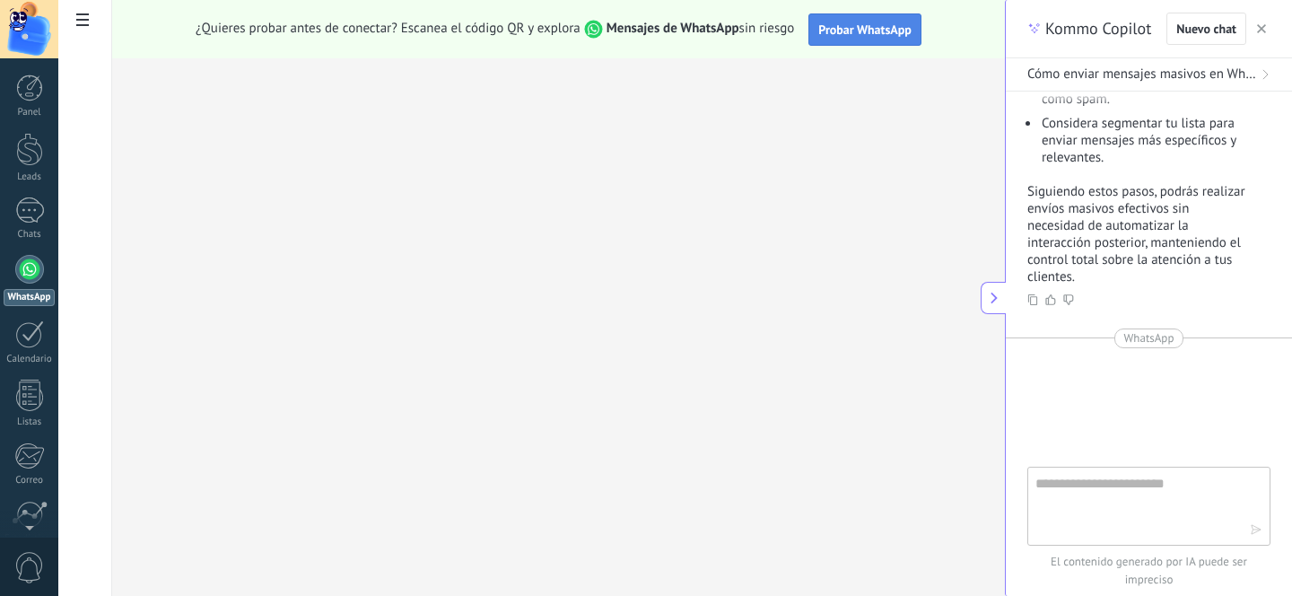
click at [851, 26] on span "Probar WhatsApp" at bounding box center [864, 30] width 93 height 16
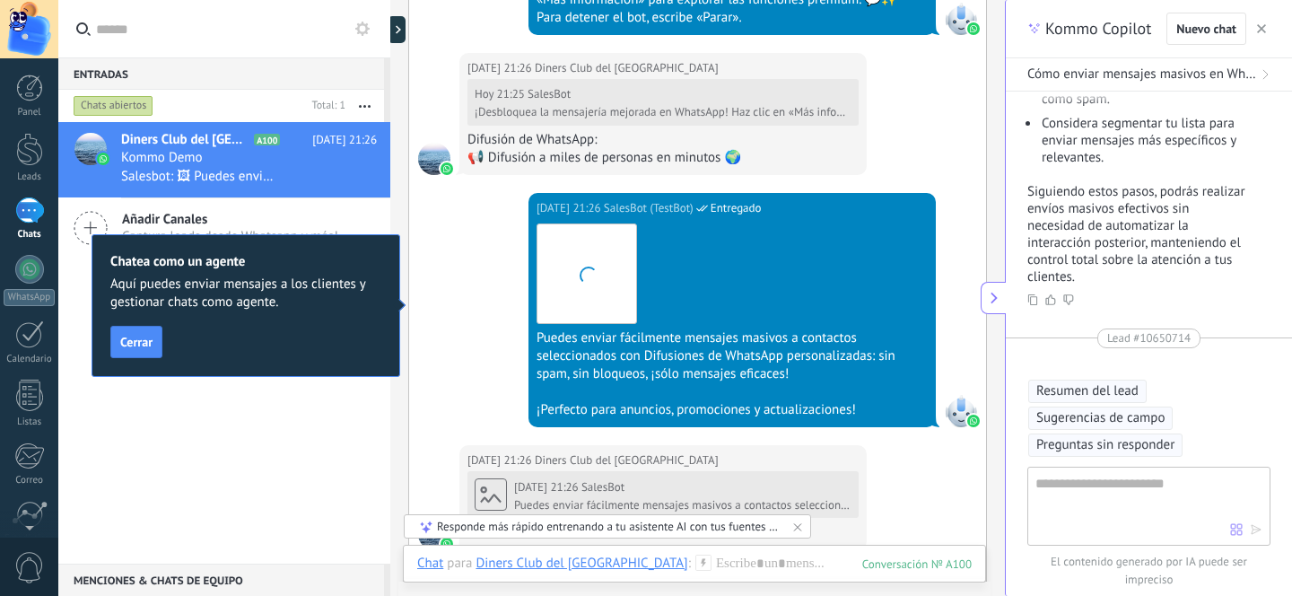
scroll to position [1381, 0]
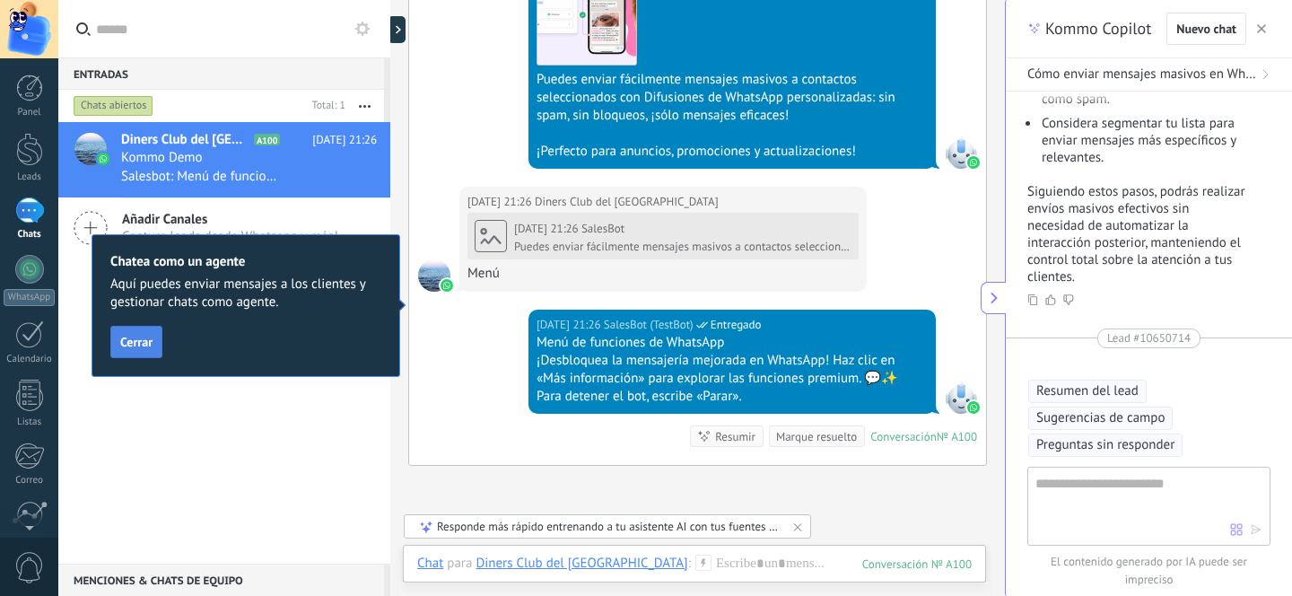
click at [144, 341] on span "Cerrar" at bounding box center [136, 342] width 32 height 13
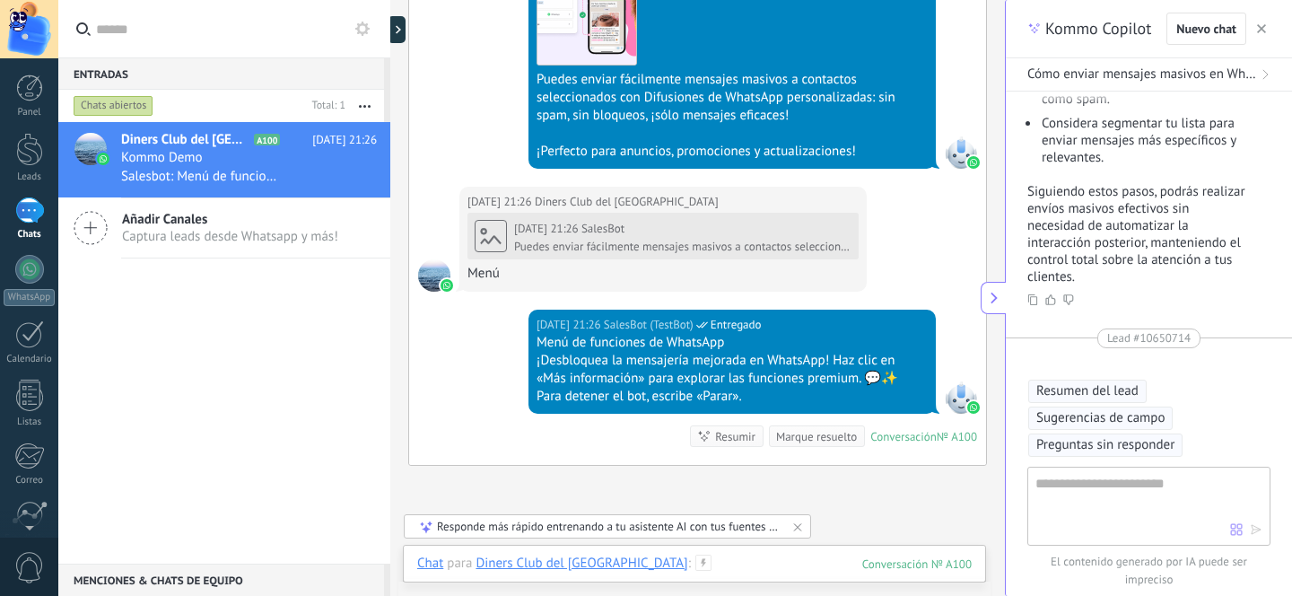
click at [719, 563] on div at bounding box center [694, 581] width 554 height 54
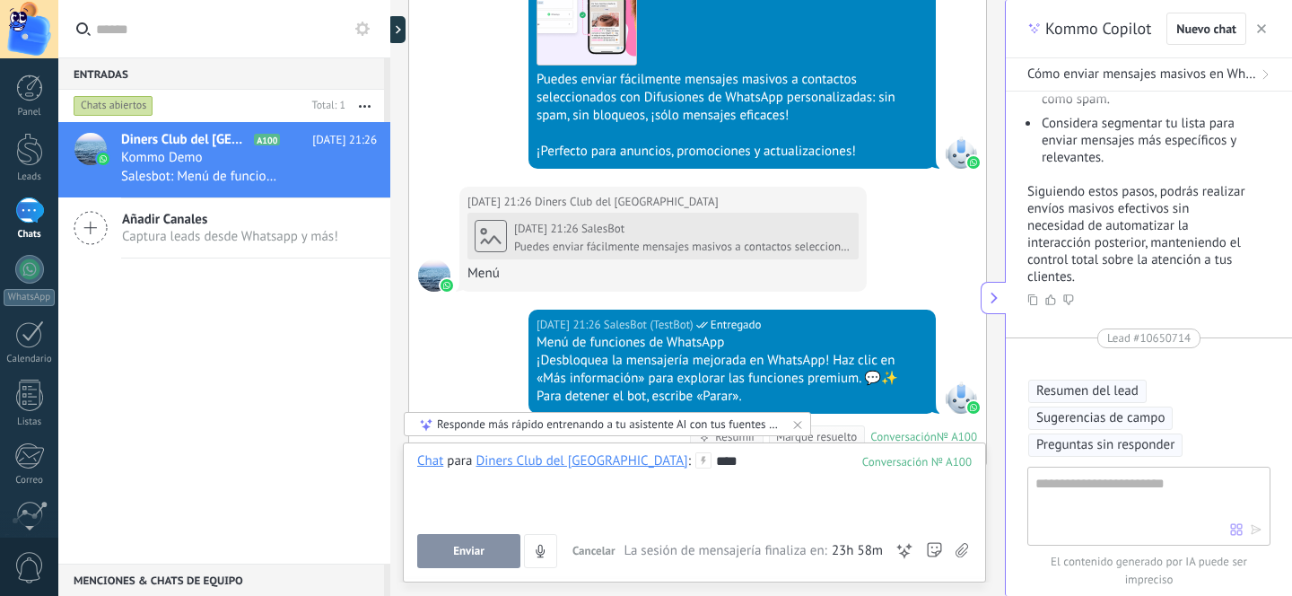
click at [491, 549] on button "Enviar" at bounding box center [468, 551] width 103 height 34
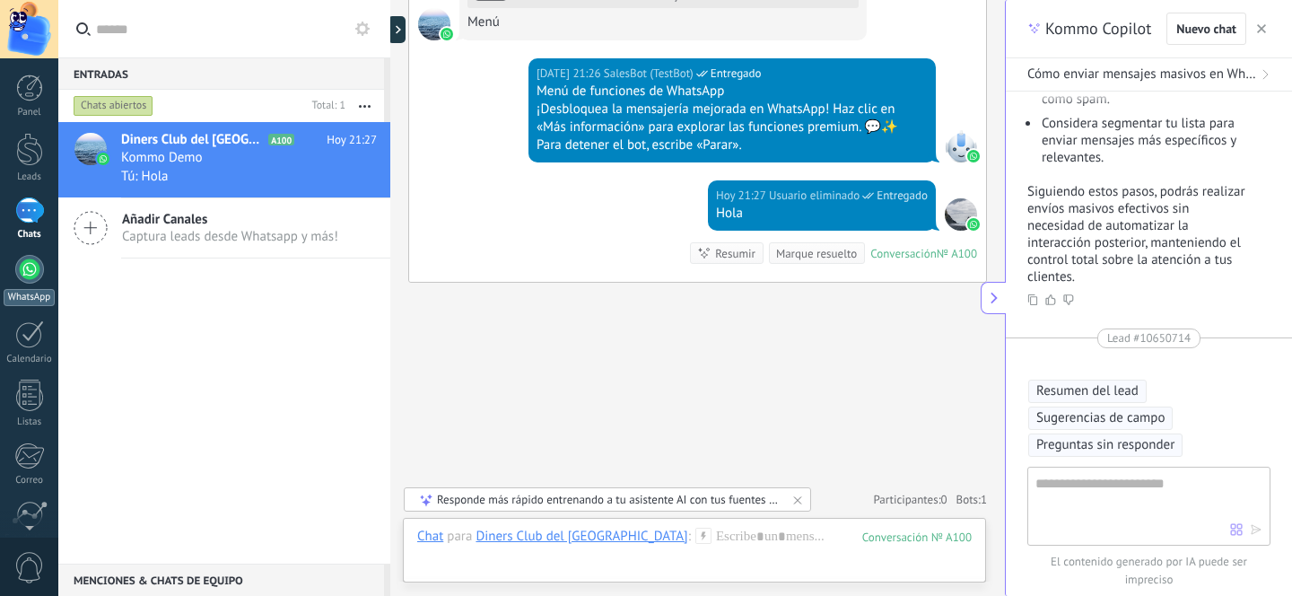
click at [31, 271] on div at bounding box center [29, 269] width 29 height 29
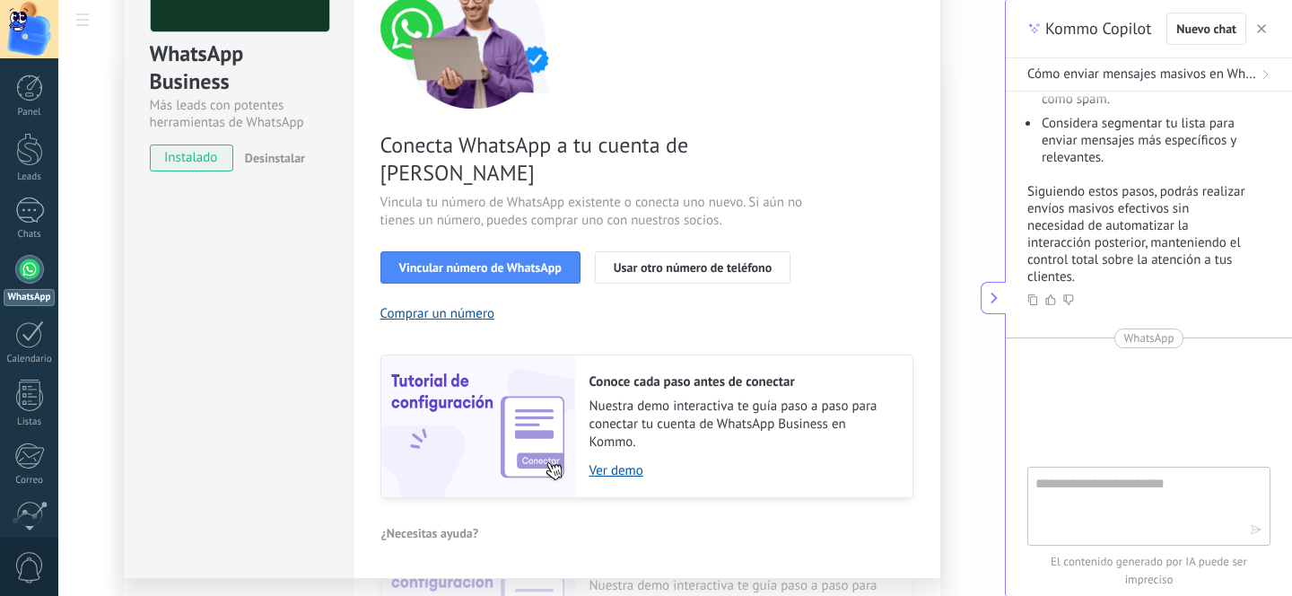
scroll to position [202, 0]
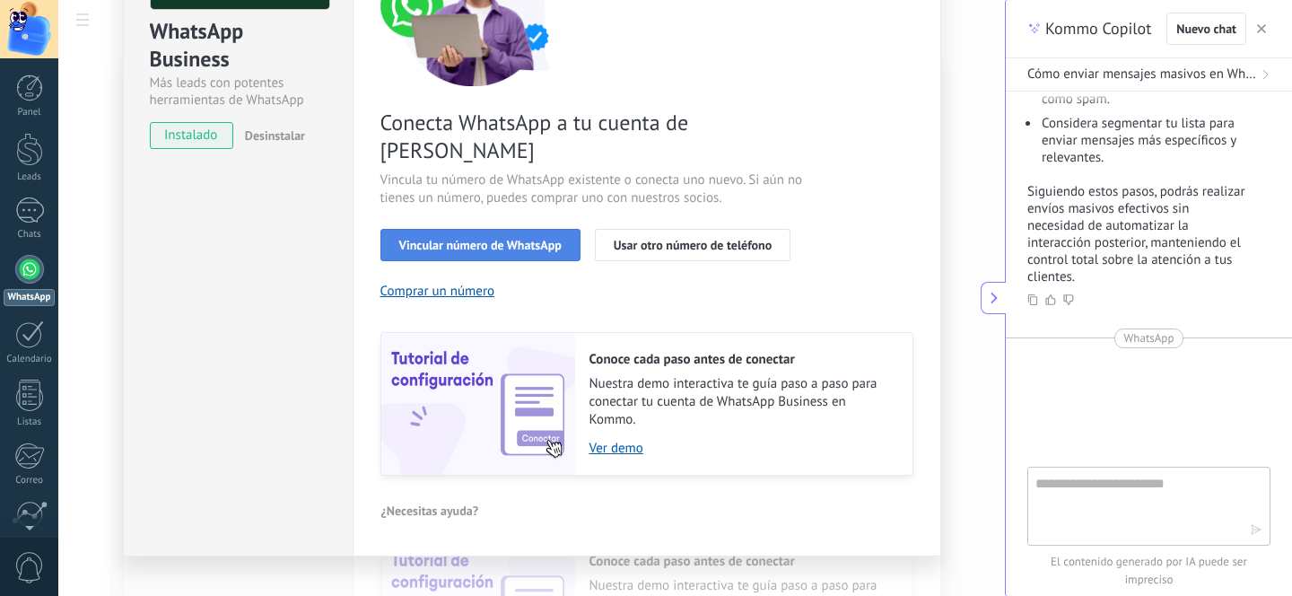
click at [495, 239] on span "Vincular número de WhatsApp" at bounding box center [480, 245] width 162 height 13
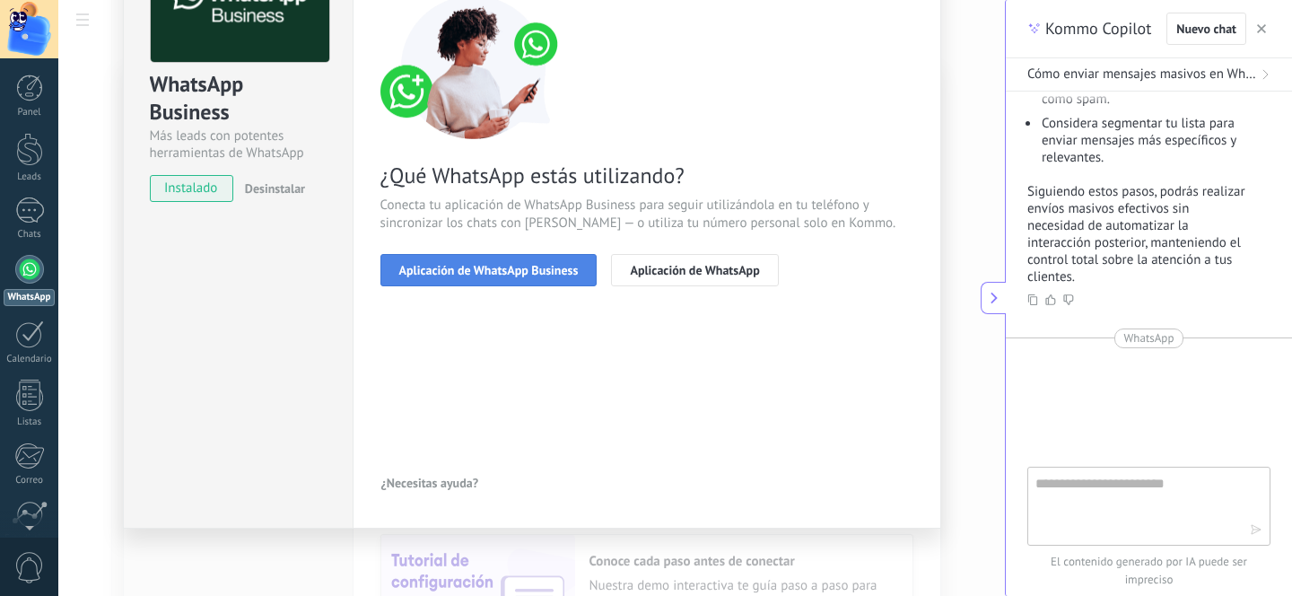
click at [481, 271] on span "Aplicación de WhatsApp Business" at bounding box center [488, 270] width 179 height 13
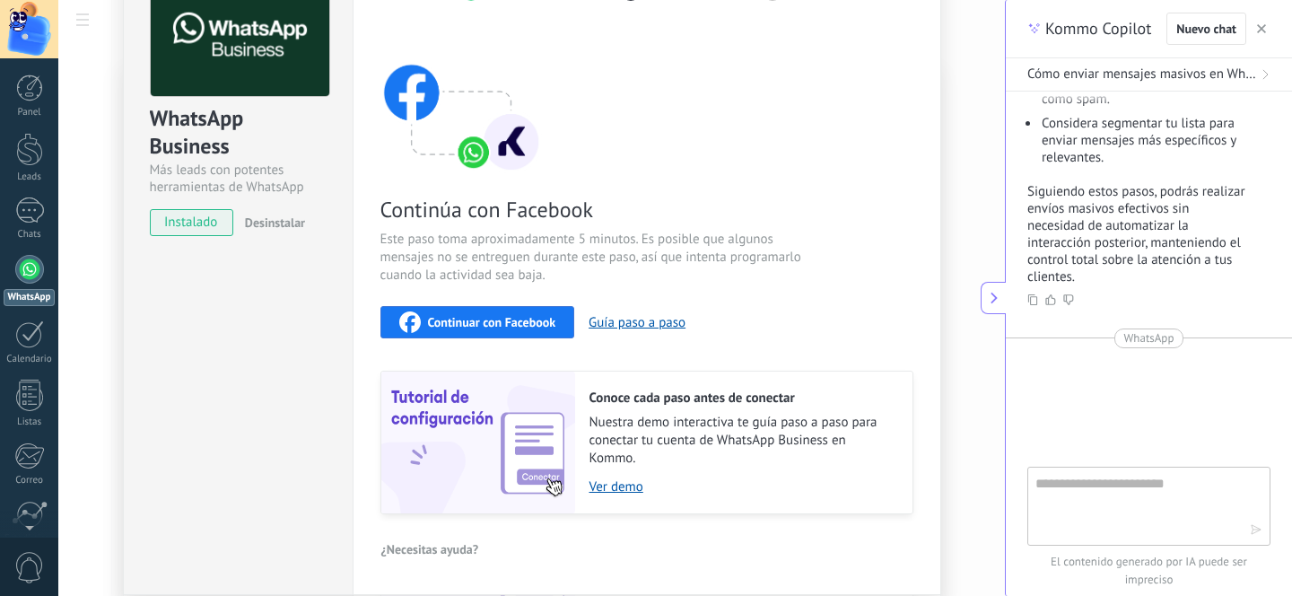
scroll to position [0, 0]
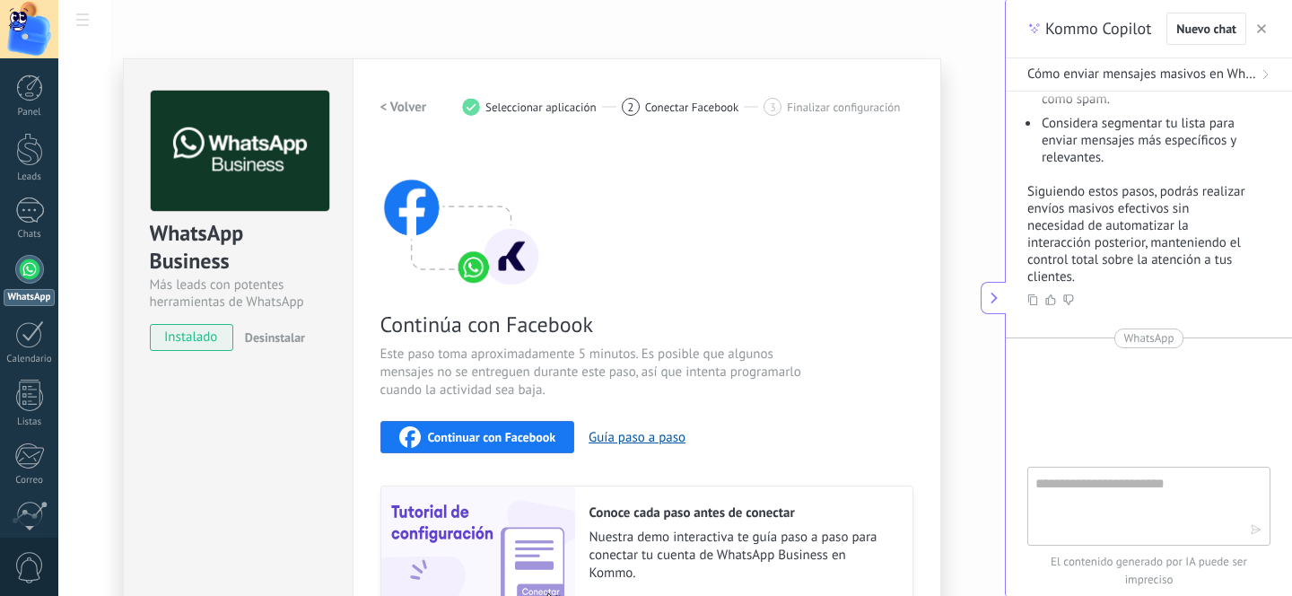
click at [392, 97] on button "< Volver" at bounding box center [403, 107] width 47 height 32
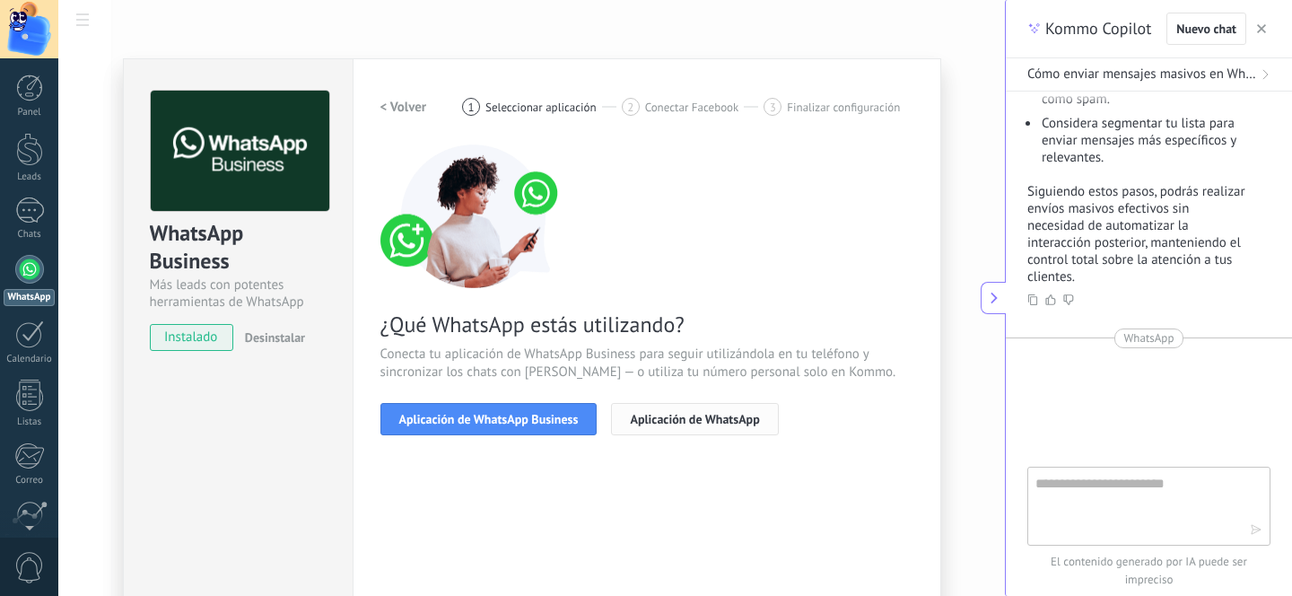
click at [694, 431] on button "Aplicación de WhatsApp" at bounding box center [694, 419] width 167 height 32
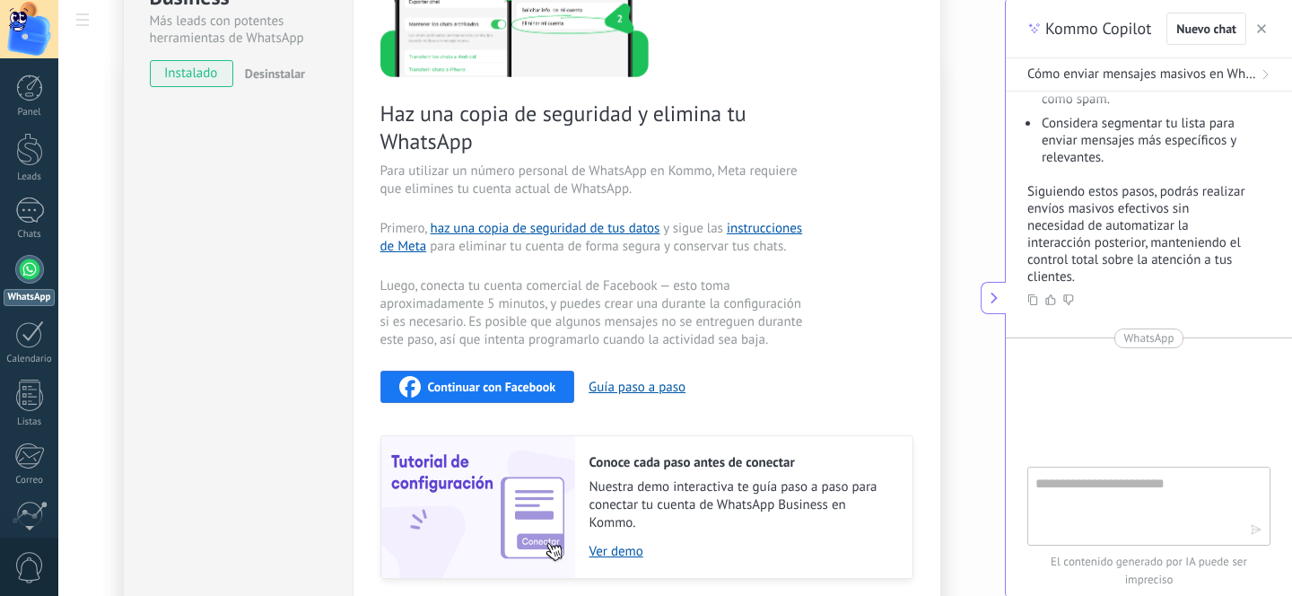
scroll to position [394, 0]
